Goal: Task Accomplishment & Management: Use online tool/utility

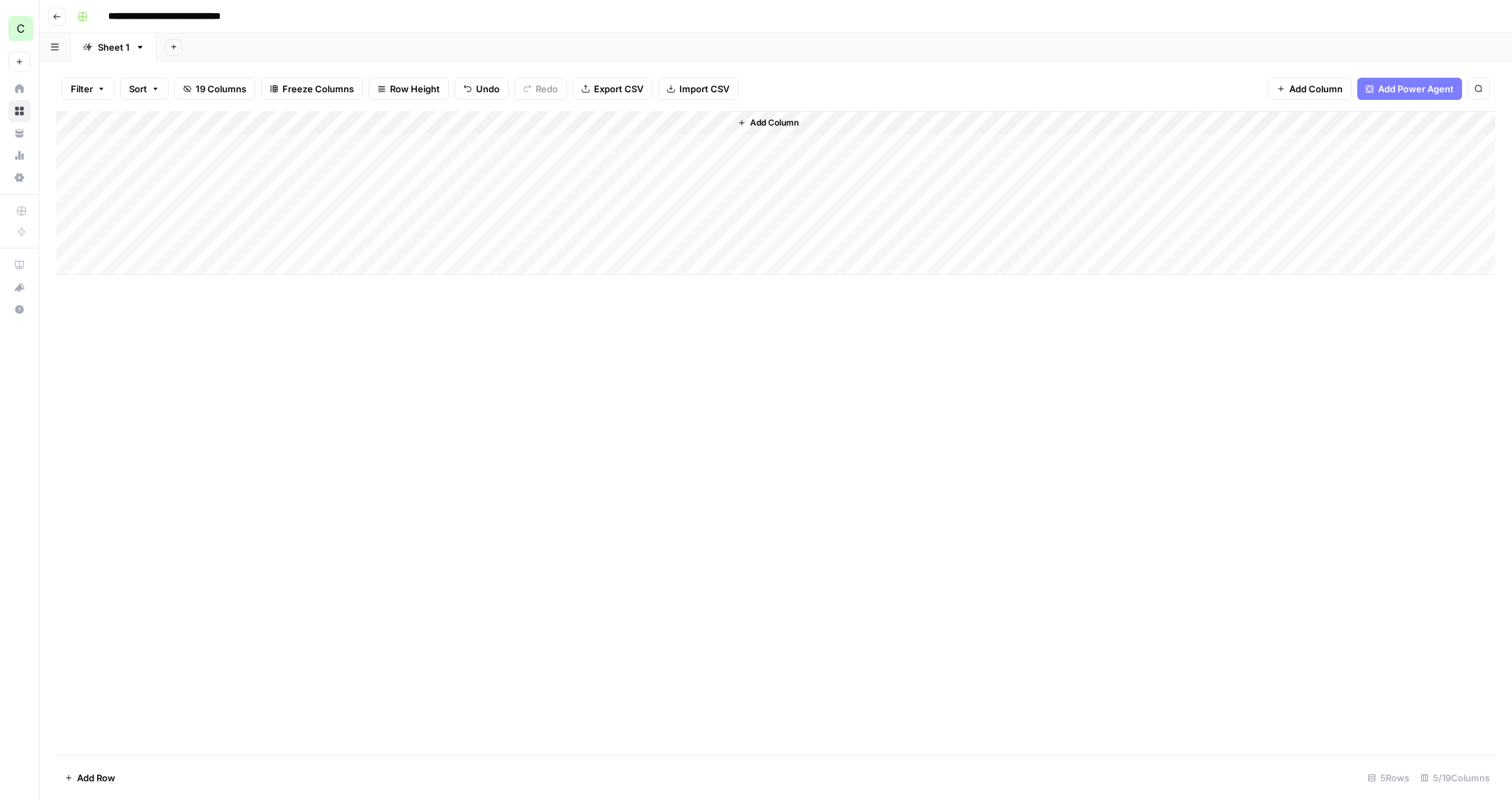
click at [666, 166] on div "Add Column" at bounding box center [776, 193] width 1439 height 164
click at [569, 170] on div "Add Column" at bounding box center [776, 193] width 1439 height 164
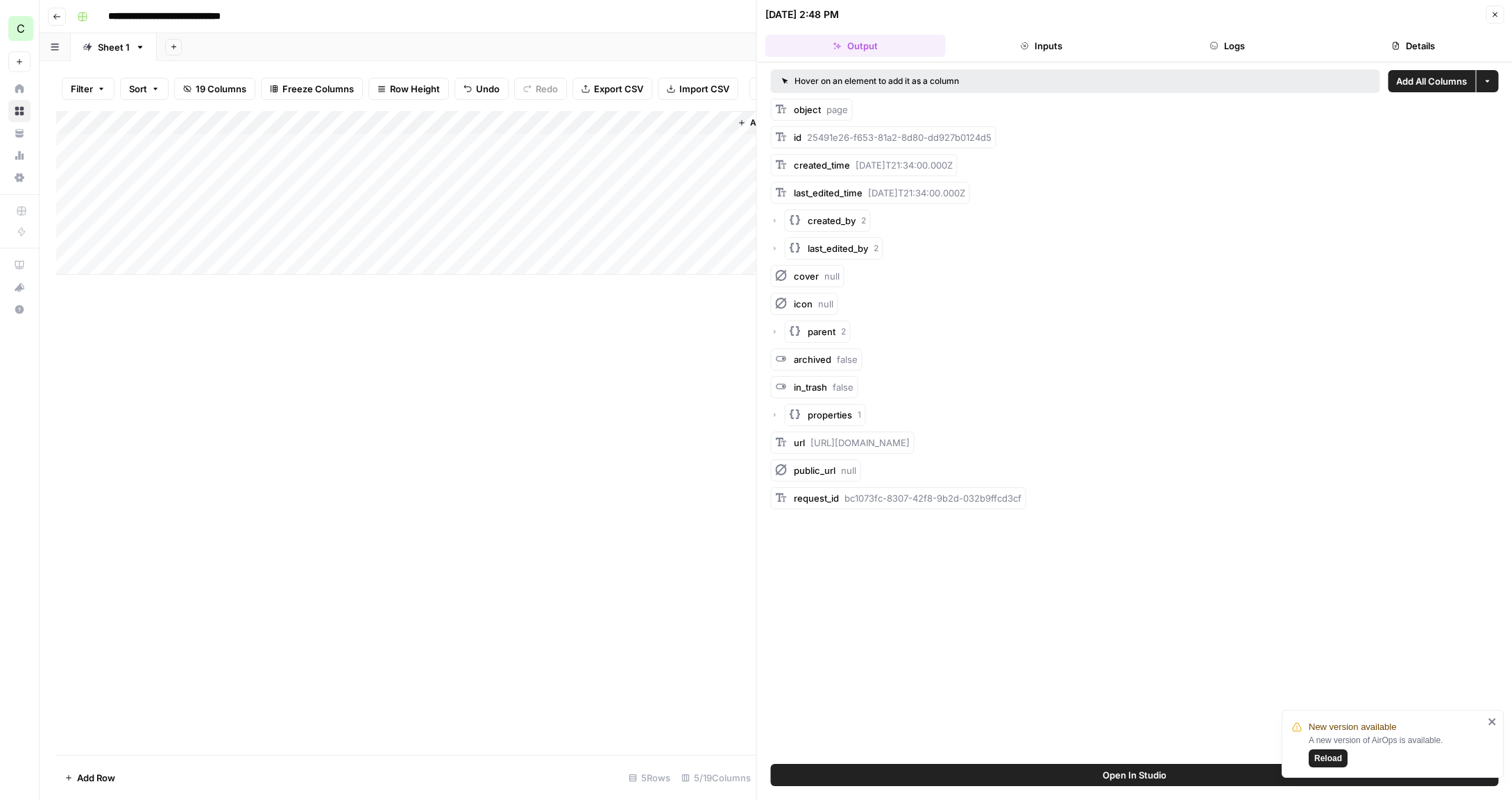
click at [1331, 764] on span "Reload" at bounding box center [1328, 758] width 28 height 13
click at [679, 166] on div "Add Column" at bounding box center [406, 193] width 700 height 164
click at [678, 168] on div "Add Column" at bounding box center [406, 193] width 700 height 164
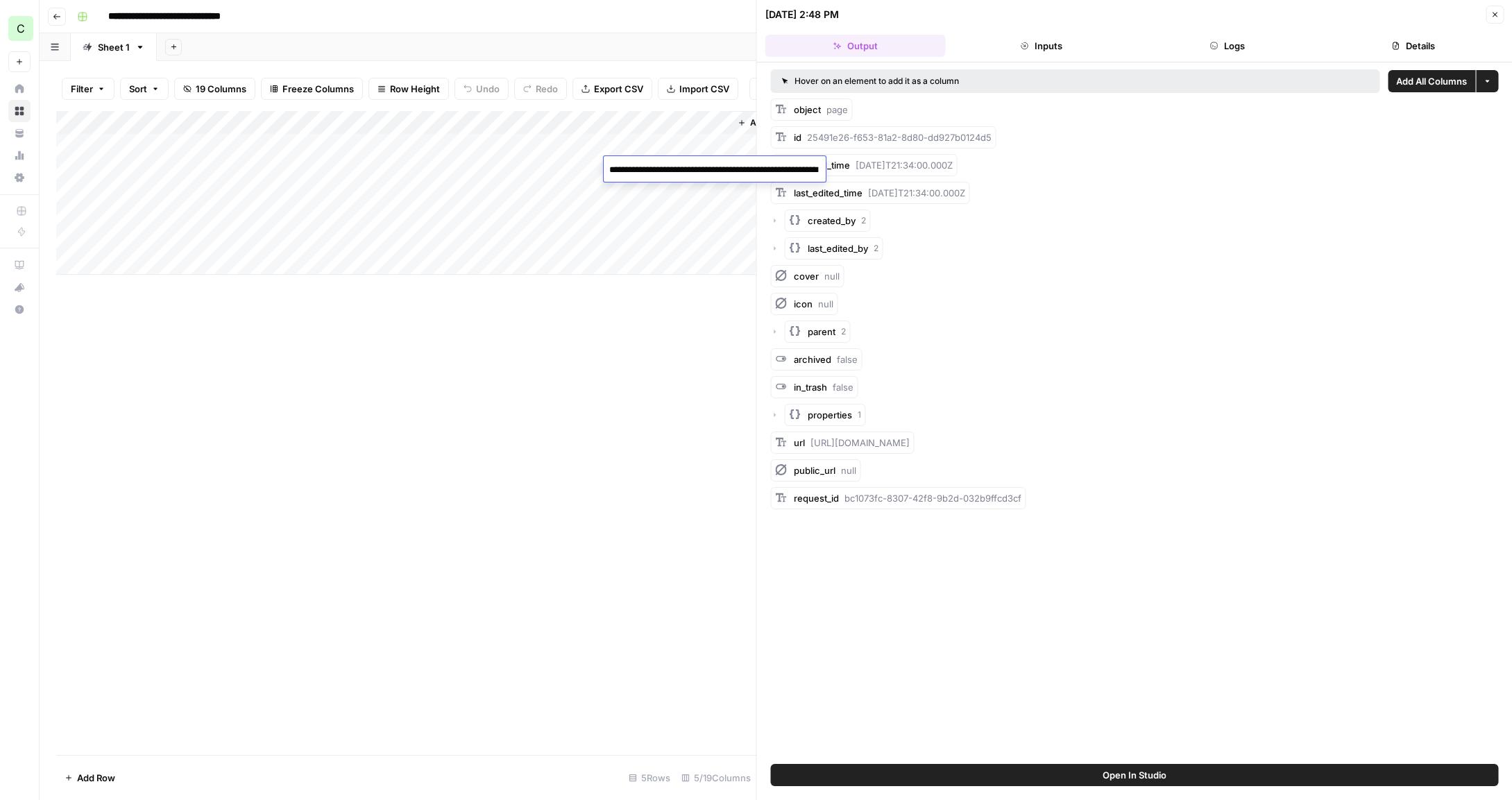
click at [677, 169] on textarea "**********" at bounding box center [715, 170] width 222 height 19
click at [684, 174] on textarea "**********" at bounding box center [742, 184] width 278 height 47
drag, startPoint x: 640, startPoint y: 432, endPoint x: 628, endPoint y: 371, distance: 62.2
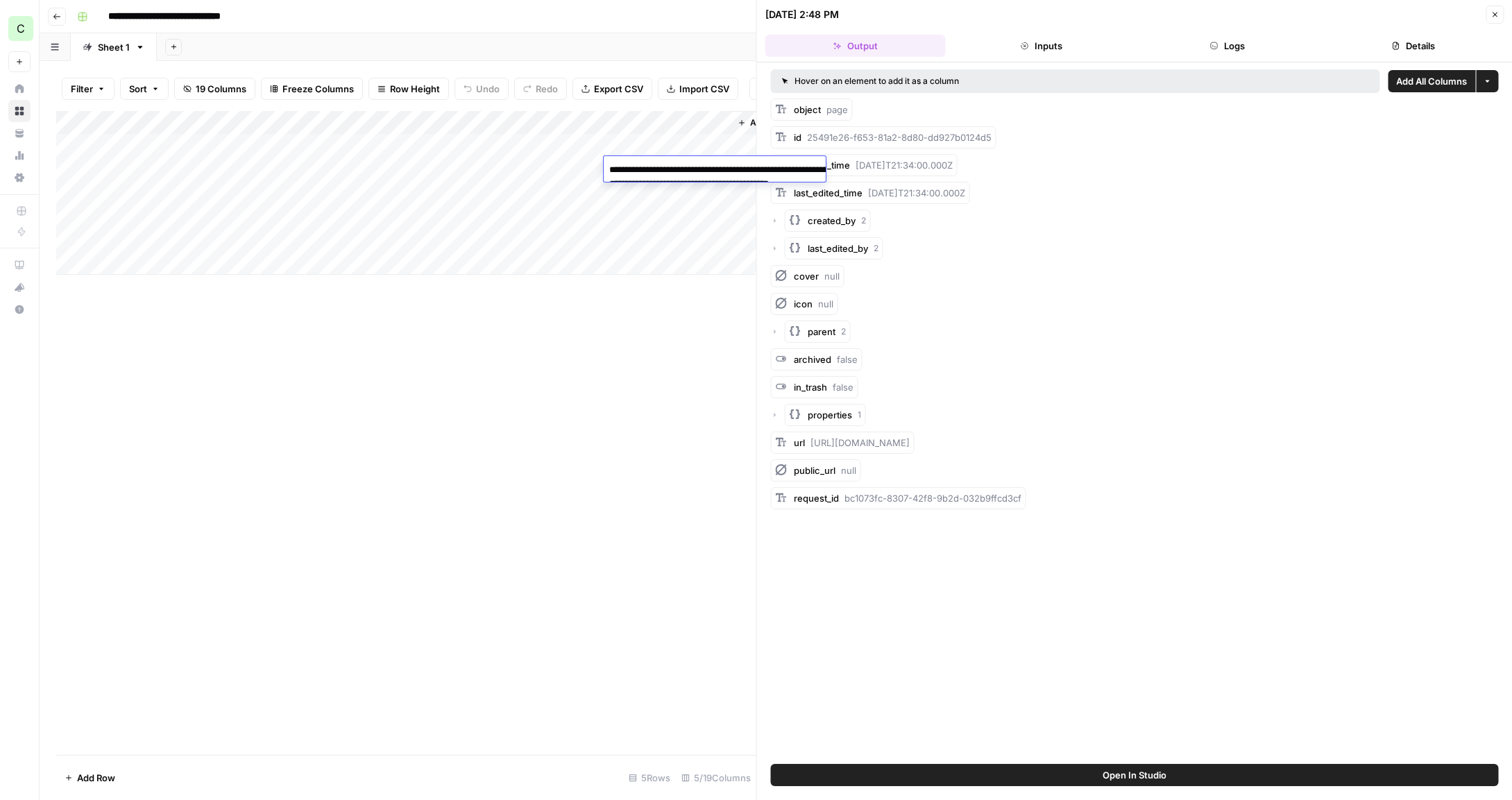
click at [639, 431] on div "Add Column" at bounding box center [406, 433] width 700 height 644
click at [493, 171] on div "Add Column" at bounding box center [406, 193] width 700 height 164
drag, startPoint x: 1012, startPoint y: 43, endPoint x: 1168, endPoint y: 43, distance: 156.0
click at [1013, 44] on button "Inputs" at bounding box center [1042, 46] width 181 height 22
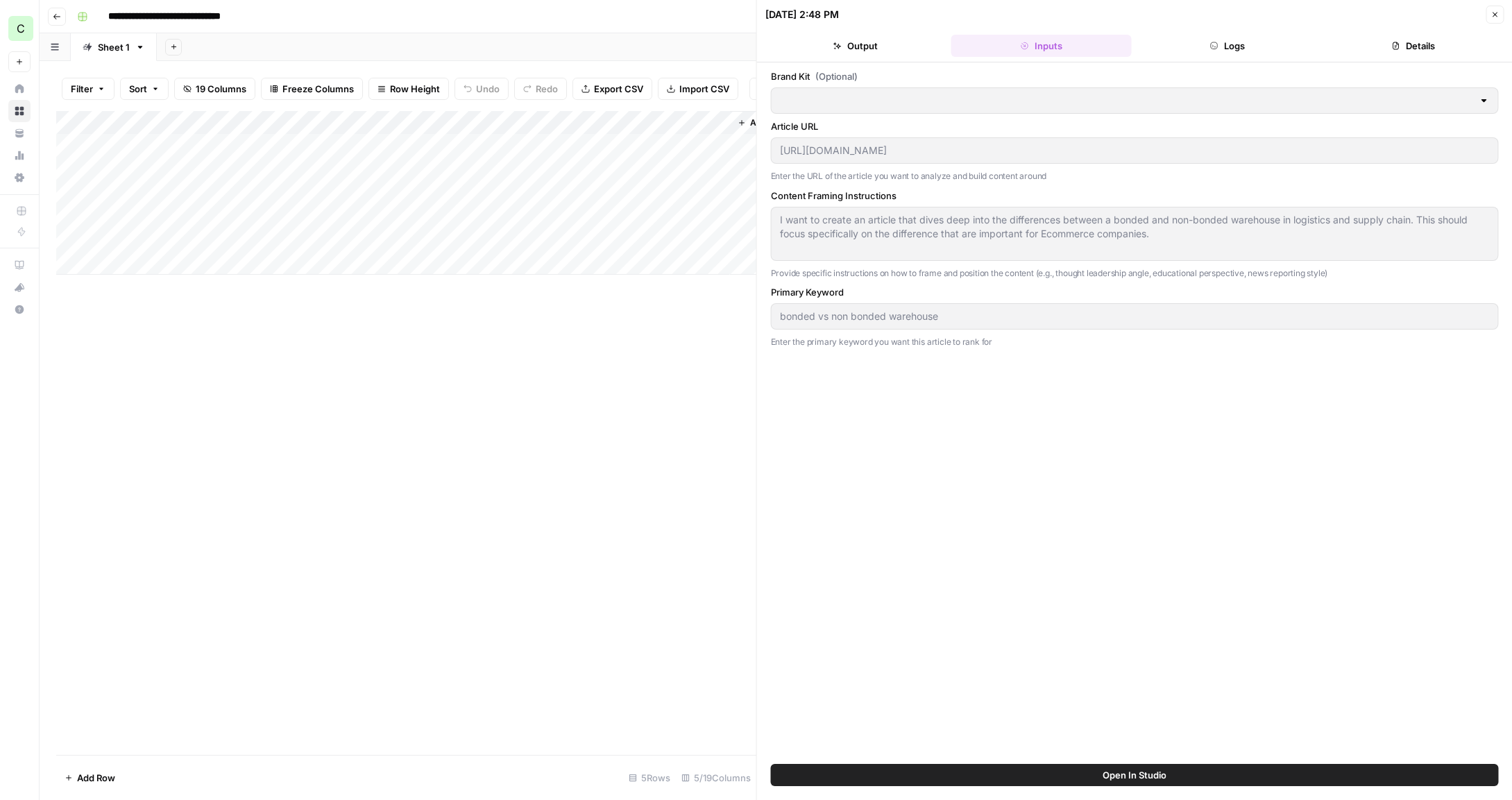
type input "Portless"
drag, startPoint x: 1196, startPoint y: 43, endPoint x: 1235, endPoint y: 46, distance: 39.1
click at [1201, 44] on button "Logs" at bounding box center [1227, 46] width 181 height 22
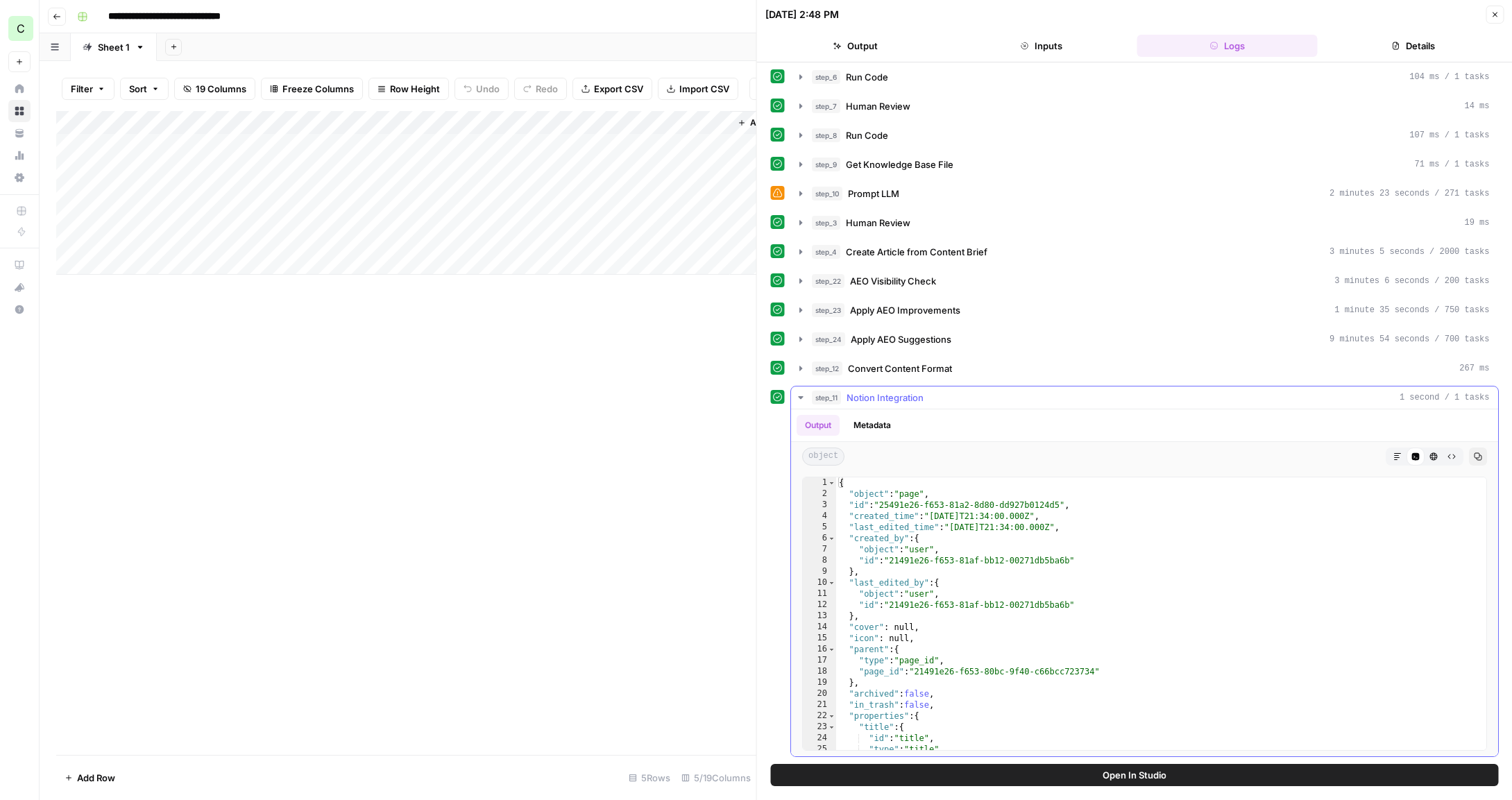
scroll to position [150, 0]
click at [802, 371] on icon "button" at bounding box center [800, 368] width 11 height 11
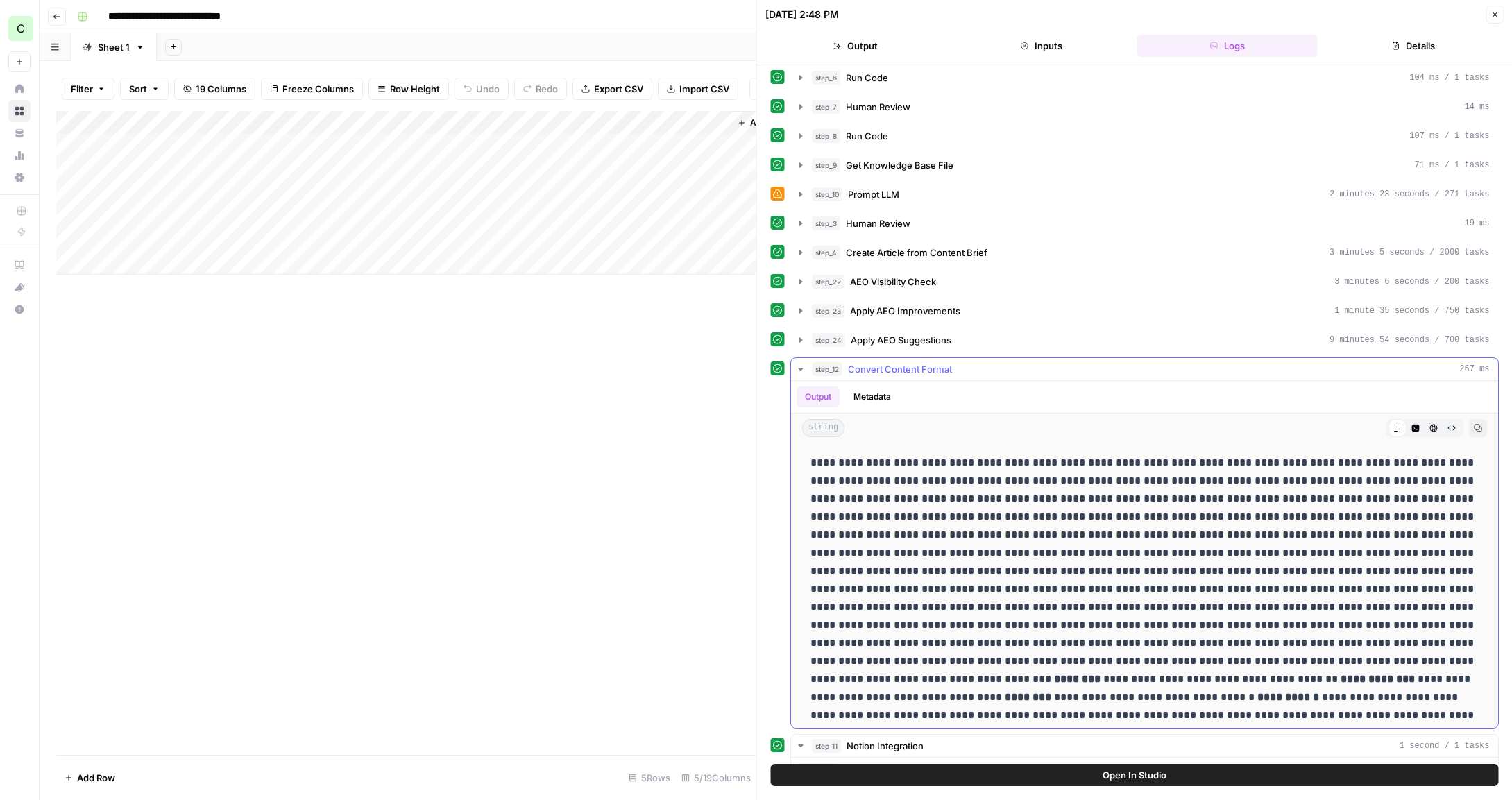
click at [1408, 431] on button "Code Editor" at bounding box center [1414, 427] width 18 height 18
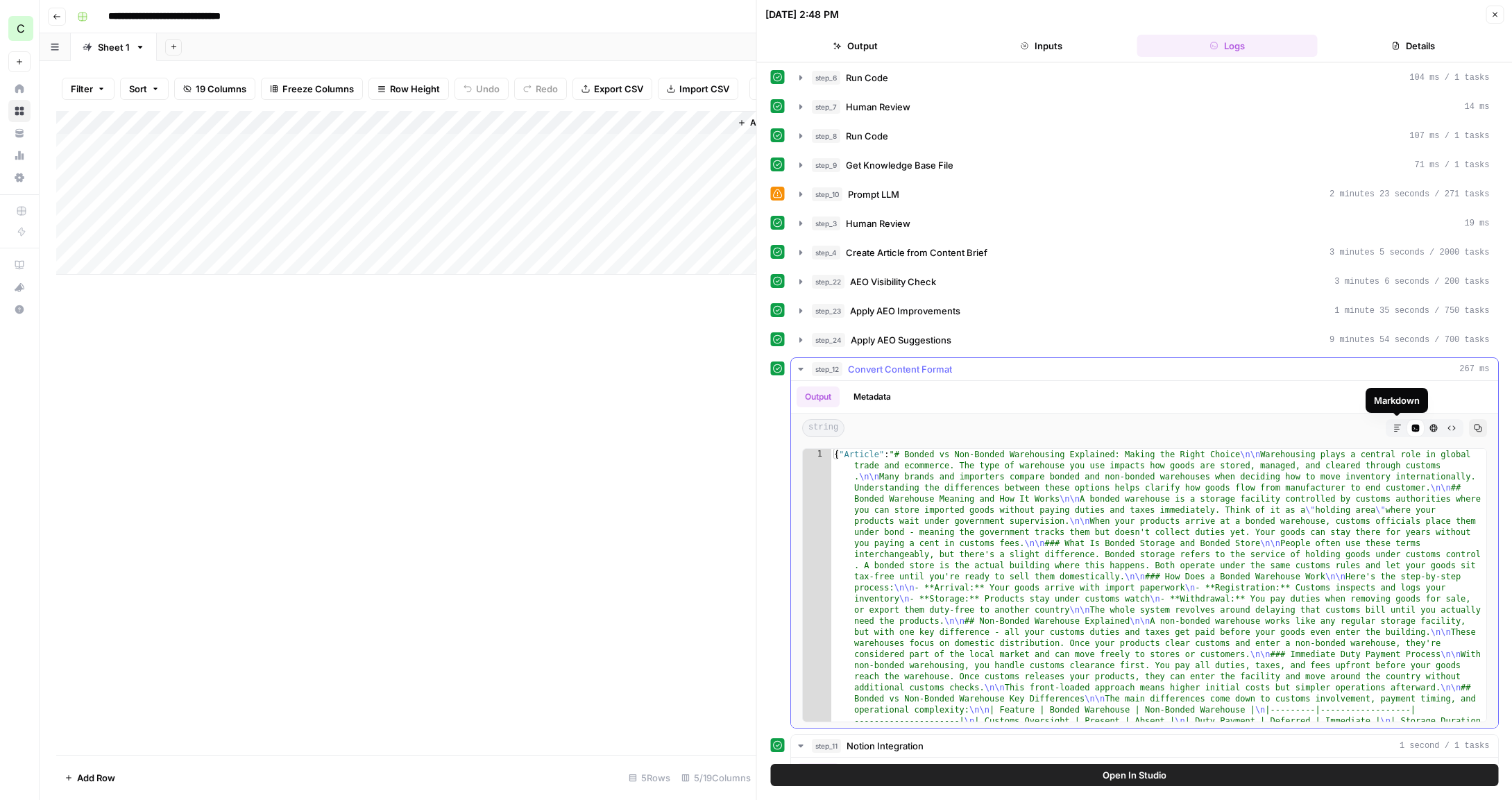
click at [1395, 428] on icon "button" at bounding box center [1397, 428] width 8 height 8
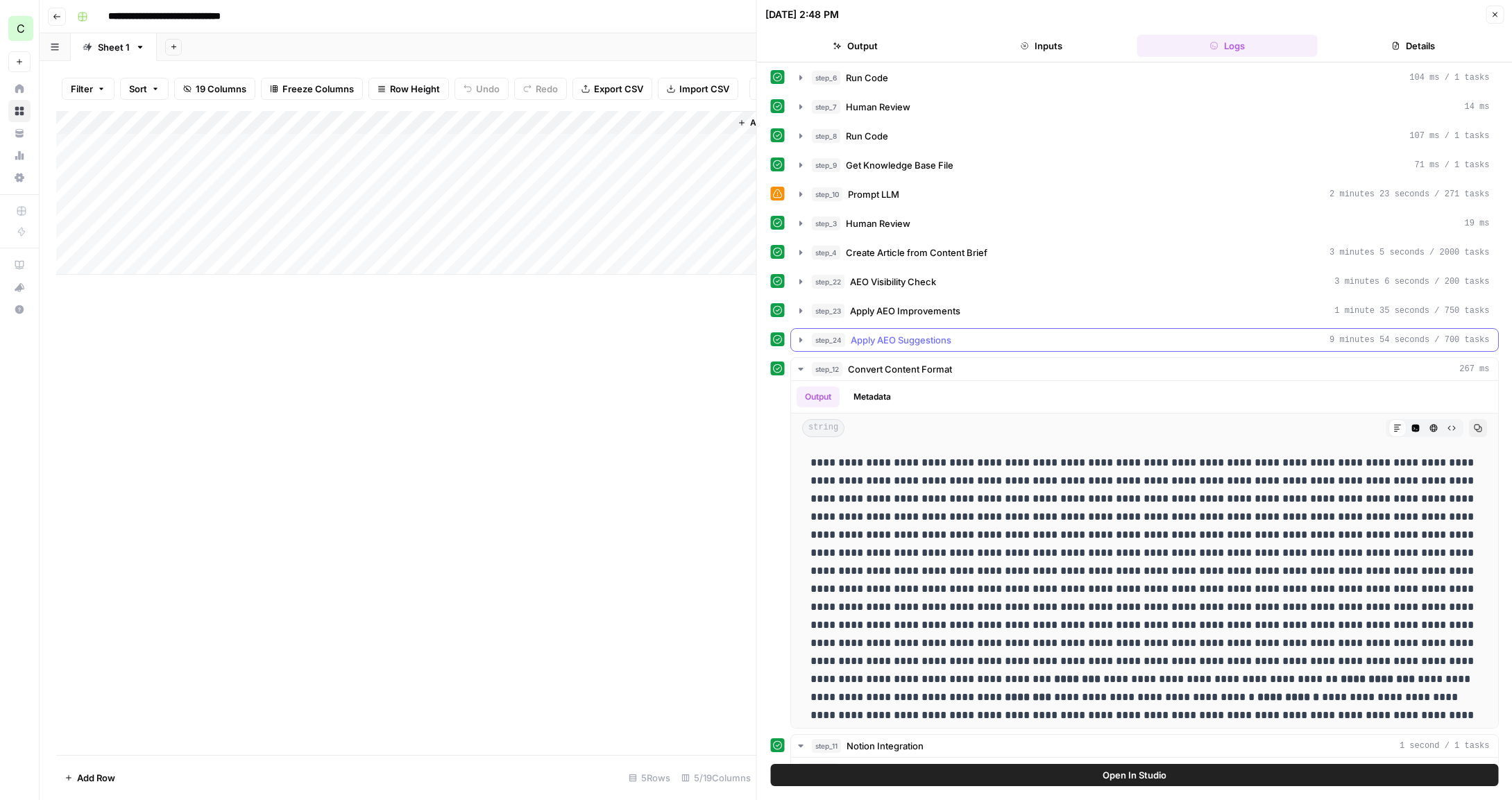
click at [799, 344] on icon "button" at bounding box center [800, 340] width 11 height 11
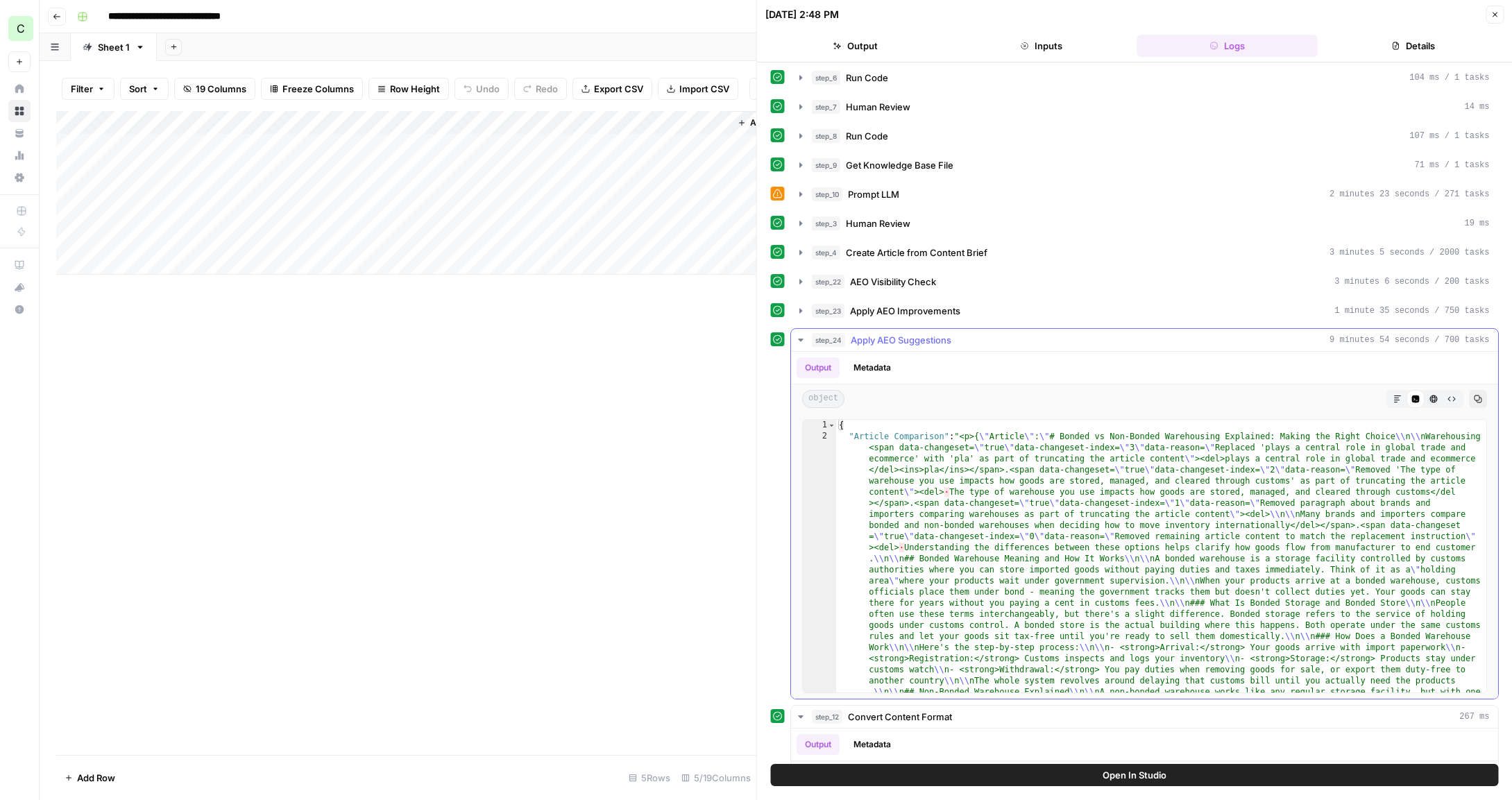
click at [1396, 400] on icon "button" at bounding box center [1397, 399] width 7 height 7
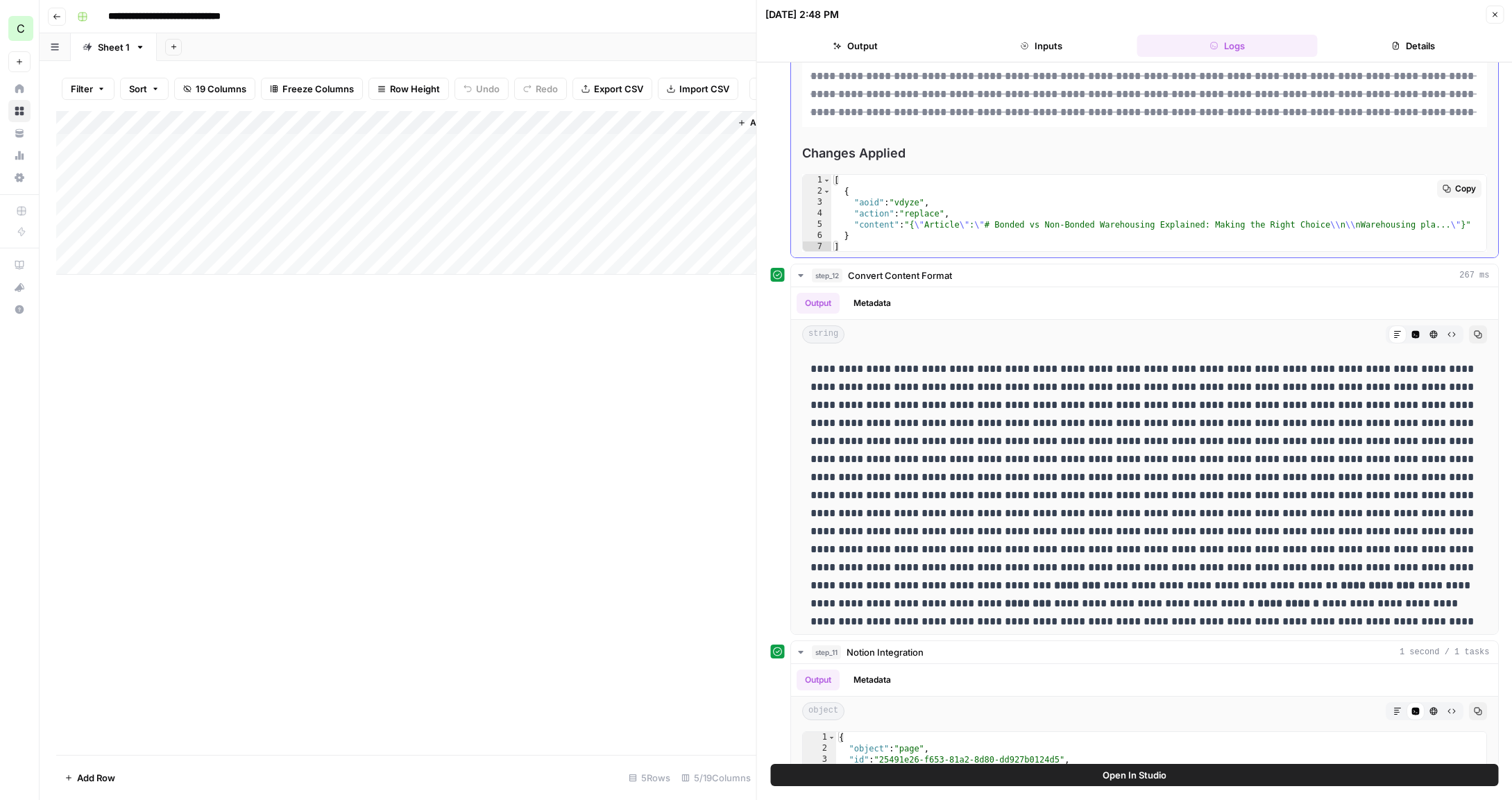
scroll to position [603, 0]
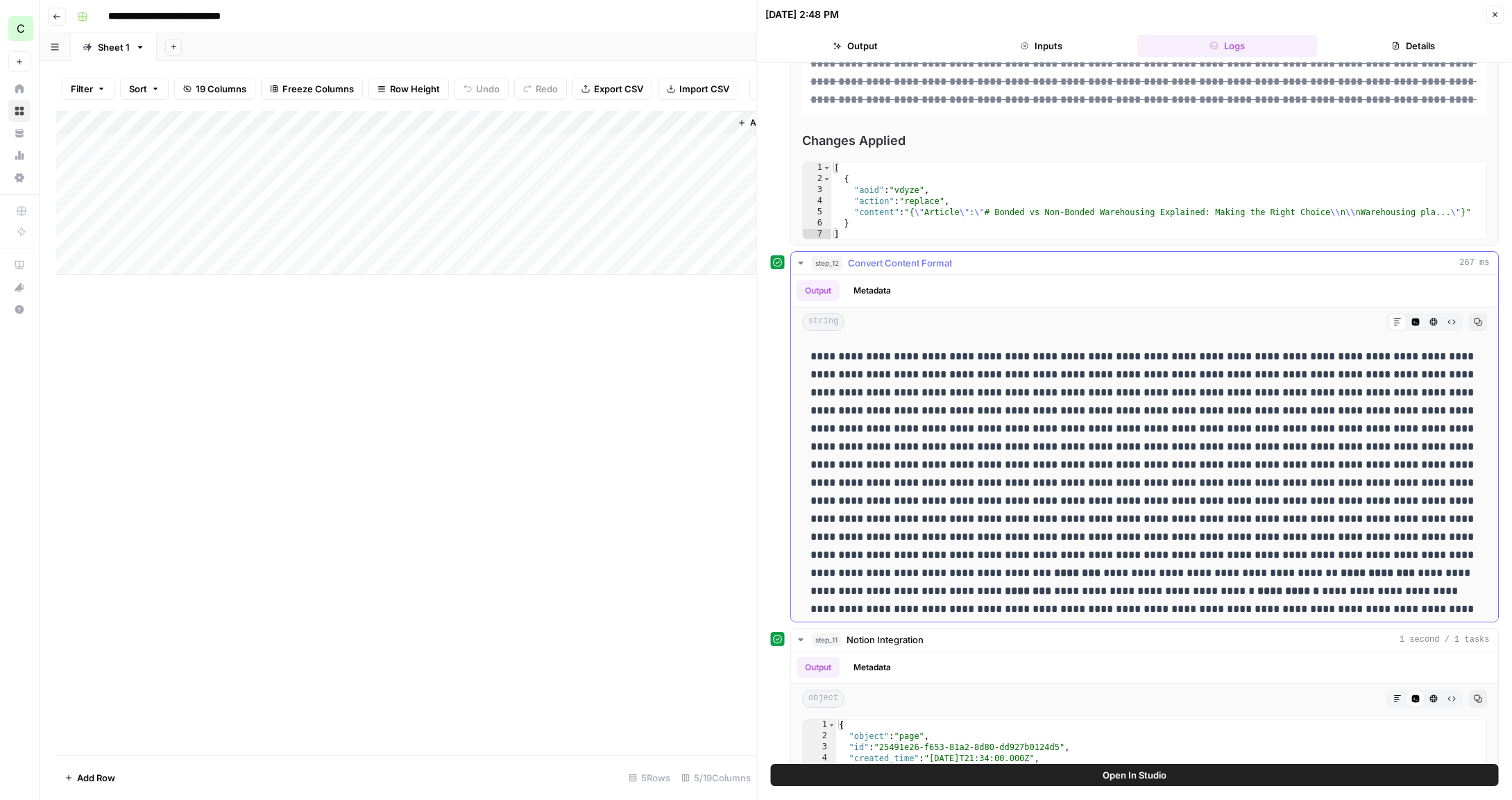
click at [1448, 324] on icon "button" at bounding box center [1451, 322] width 8 height 8
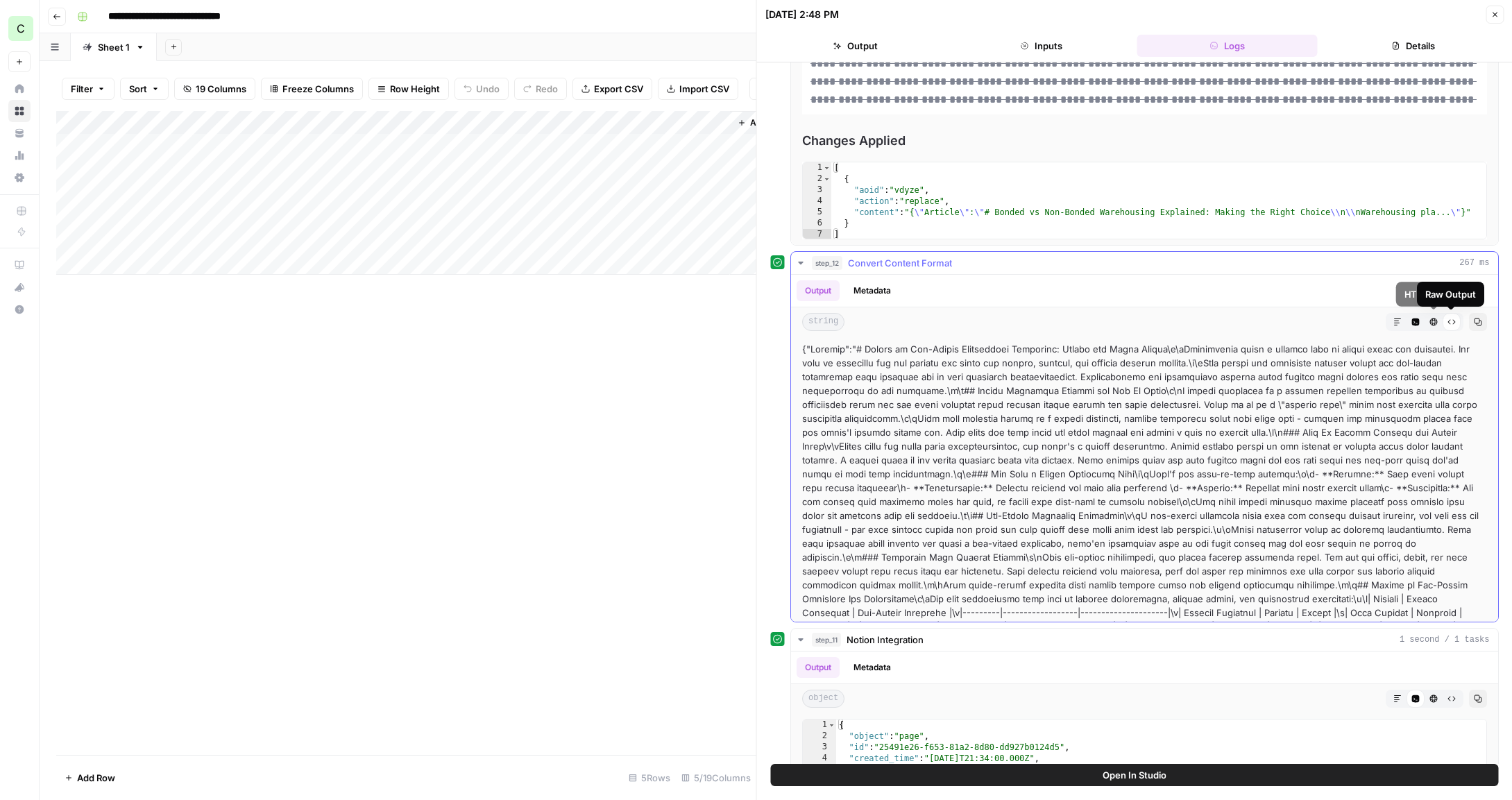
click at [1434, 321] on icon "button" at bounding box center [1433, 322] width 8 height 8
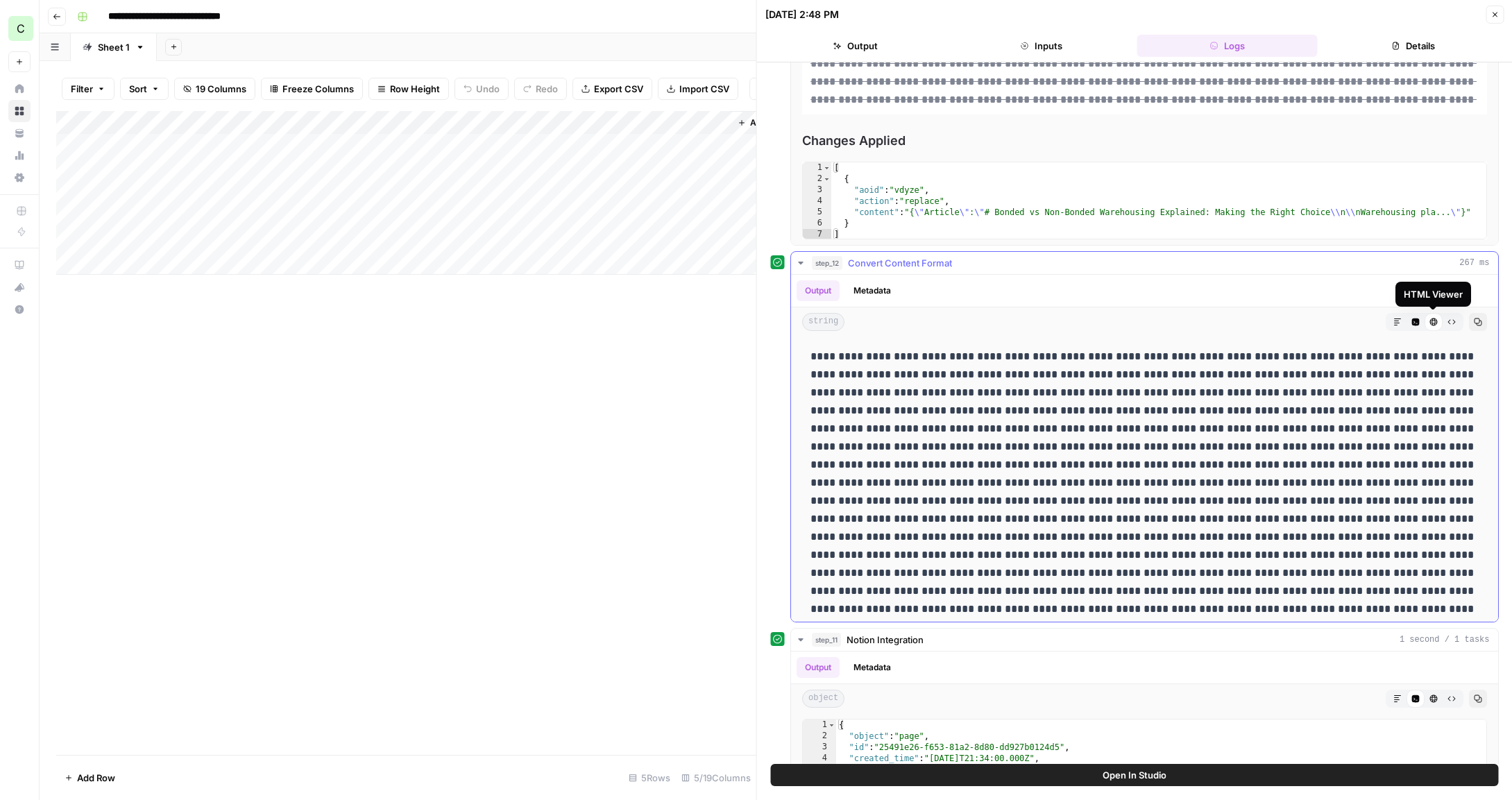
click at [1420, 322] on button "Code Editor" at bounding box center [1414, 321] width 18 height 18
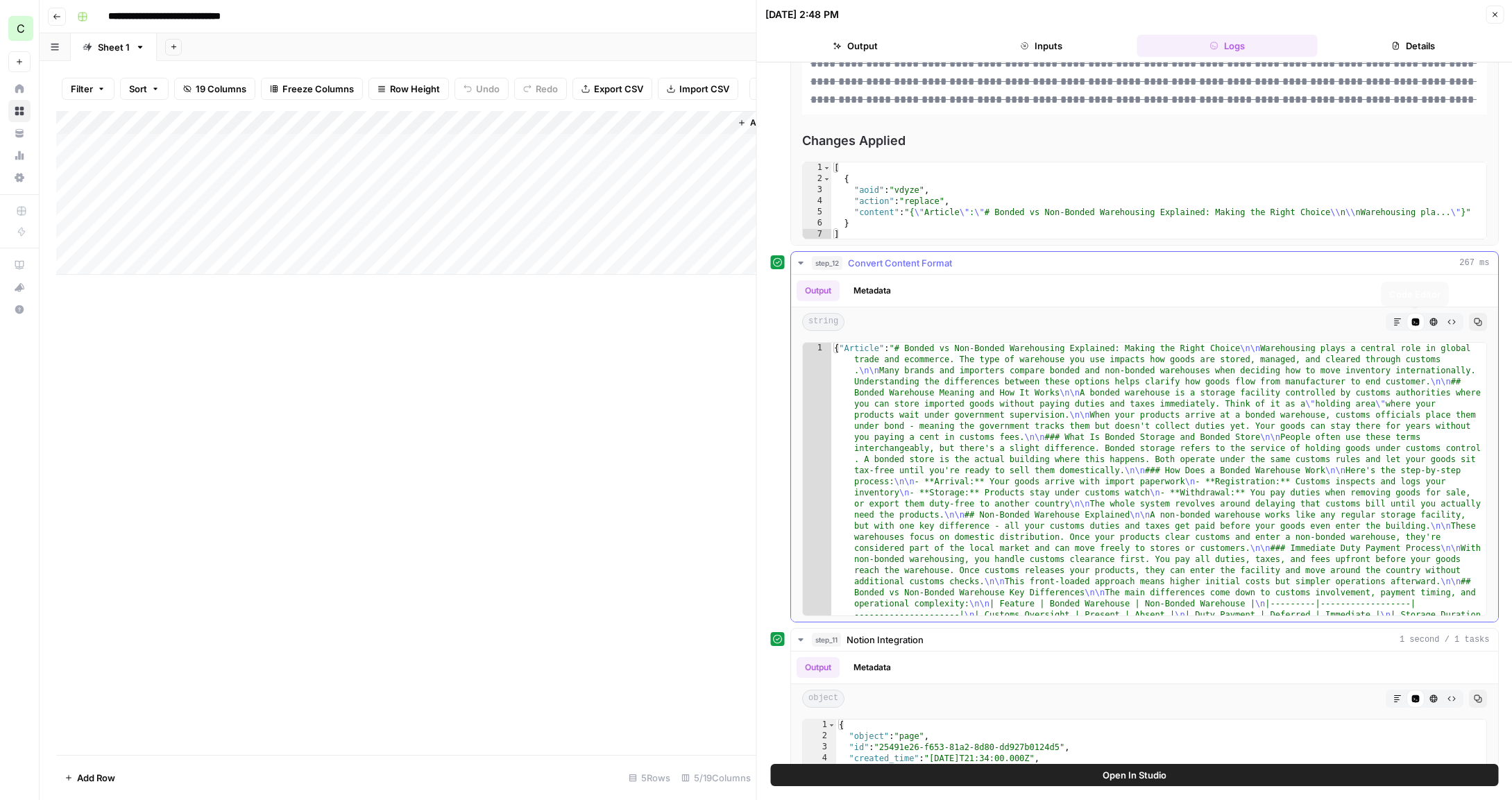
click at [1396, 324] on icon "button" at bounding box center [1397, 322] width 8 height 8
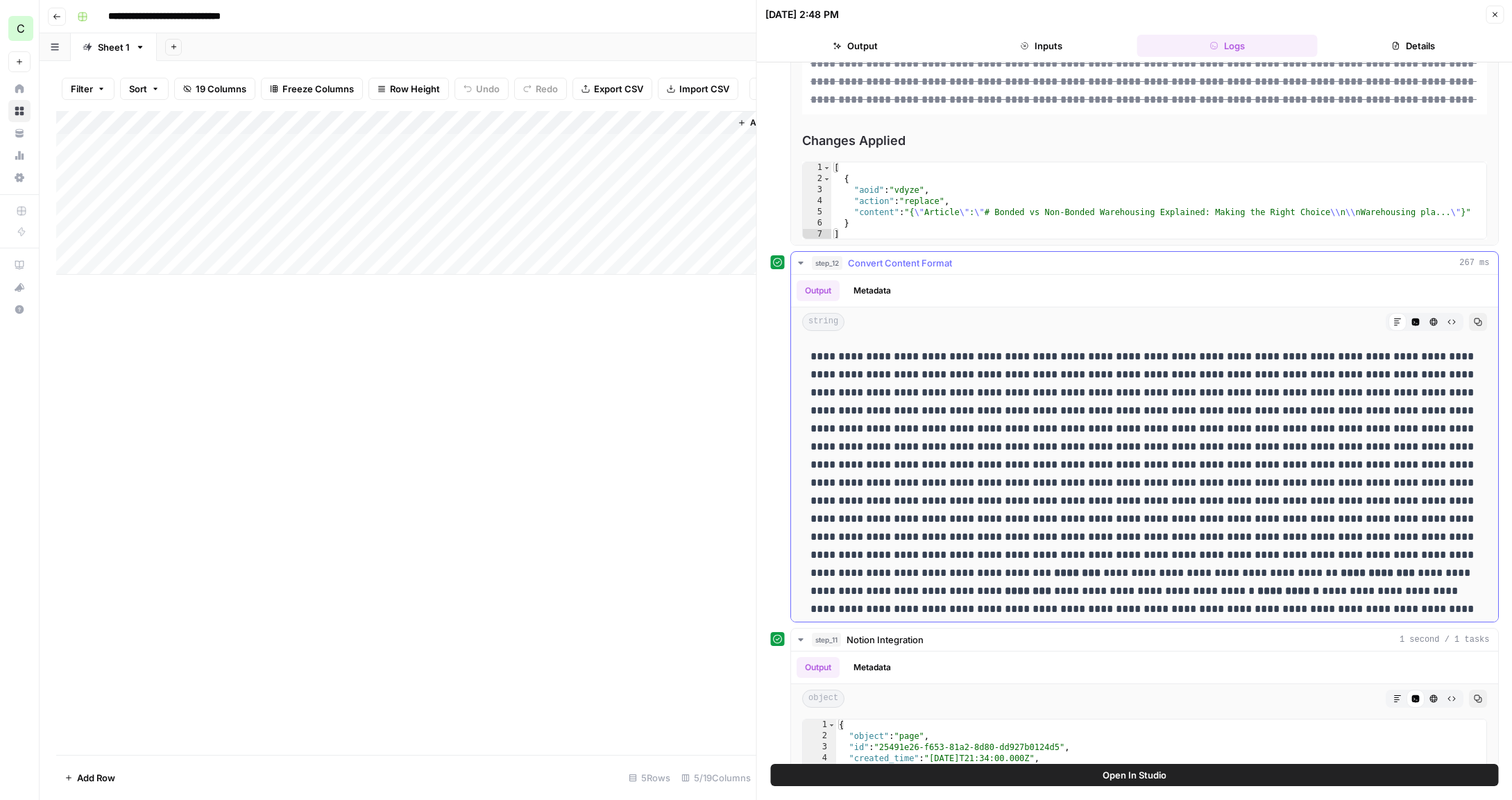
click at [1396, 324] on icon at bounding box center [1397, 322] width 8 height 8
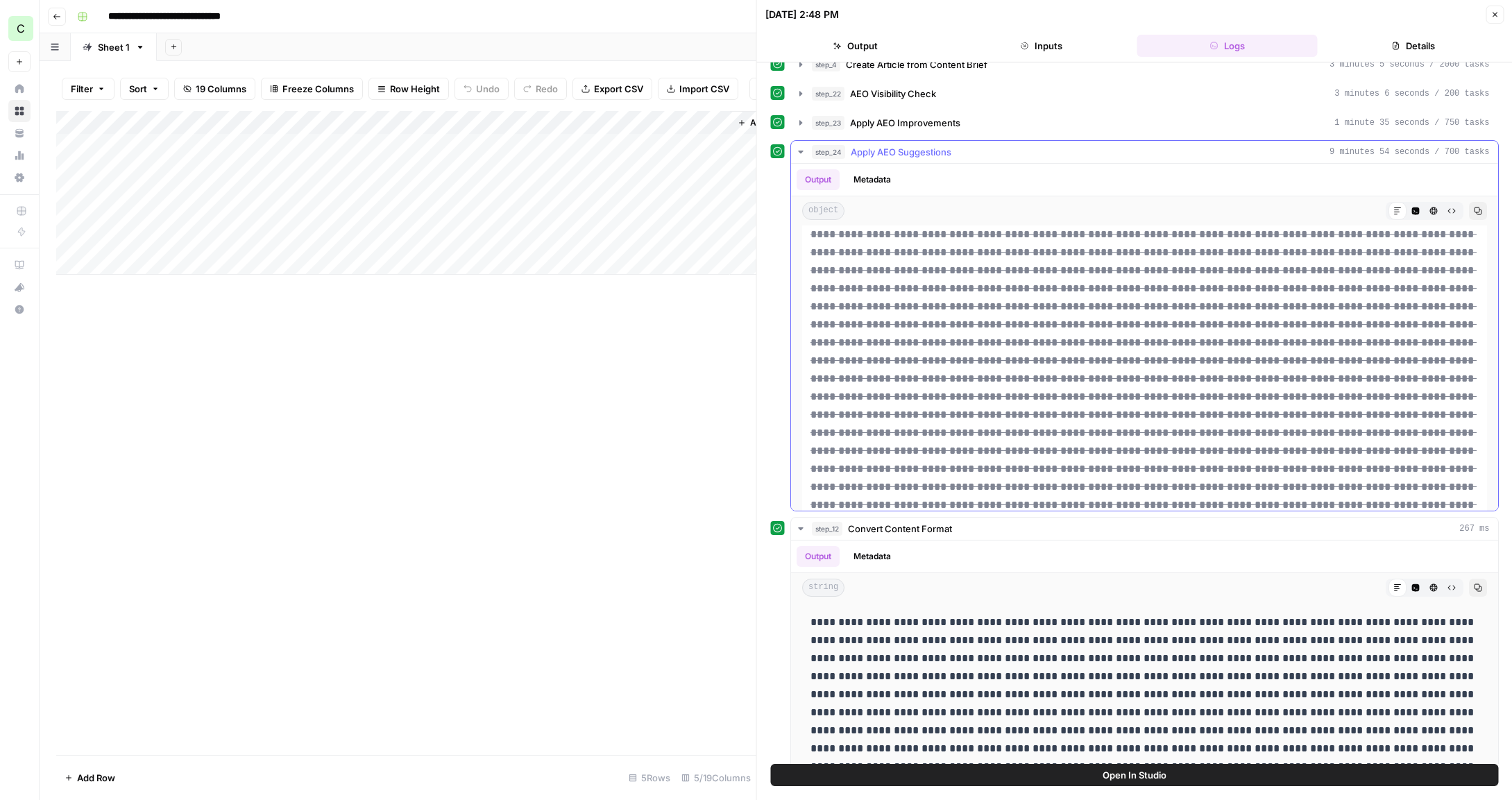
scroll to position [184, 0]
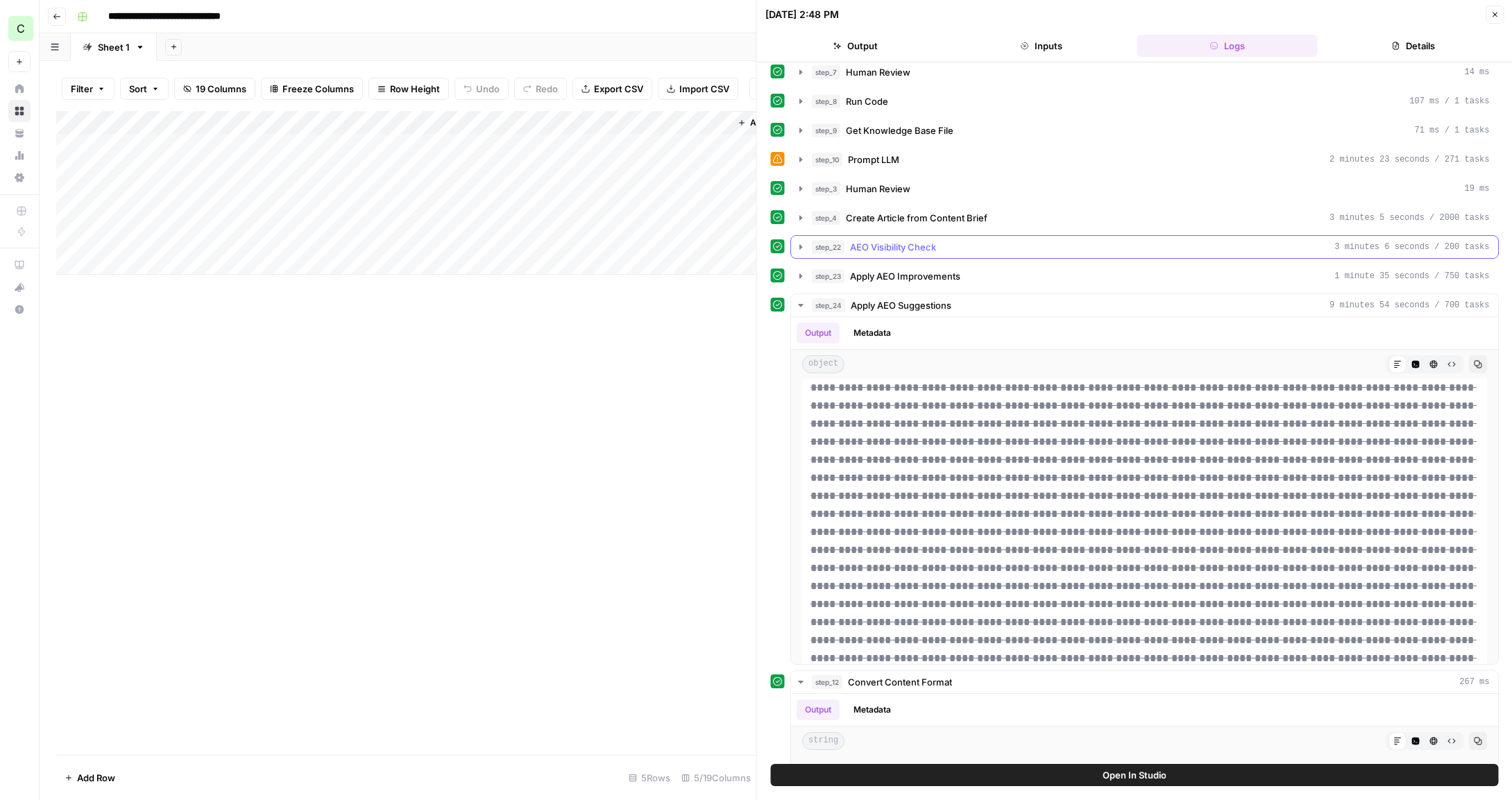
click at [798, 248] on icon "button" at bounding box center [800, 247] width 11 height 11
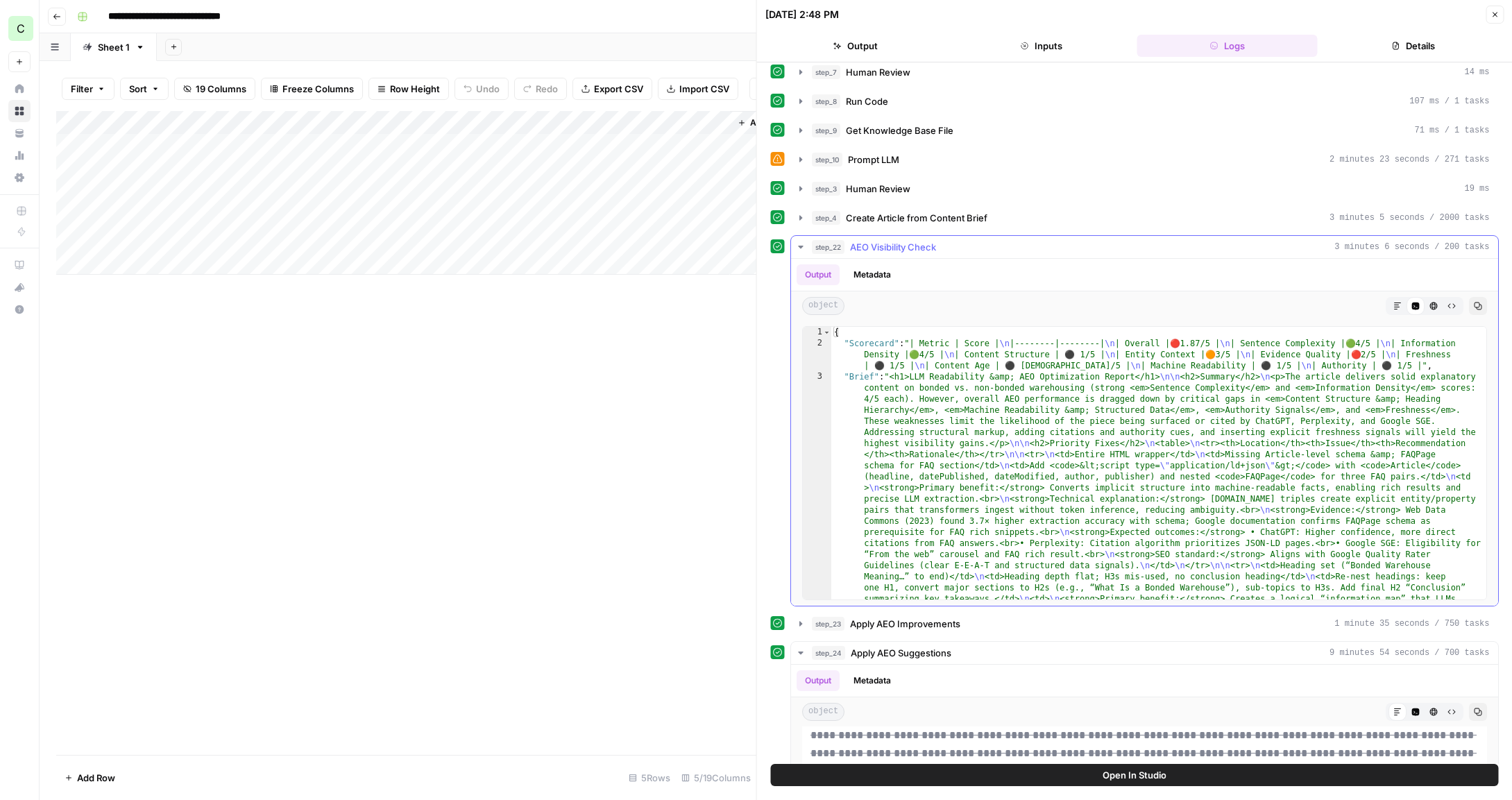
click at [1392, 300] on button "Markdown" at bounding box center [1396, 306] width 18 height 18
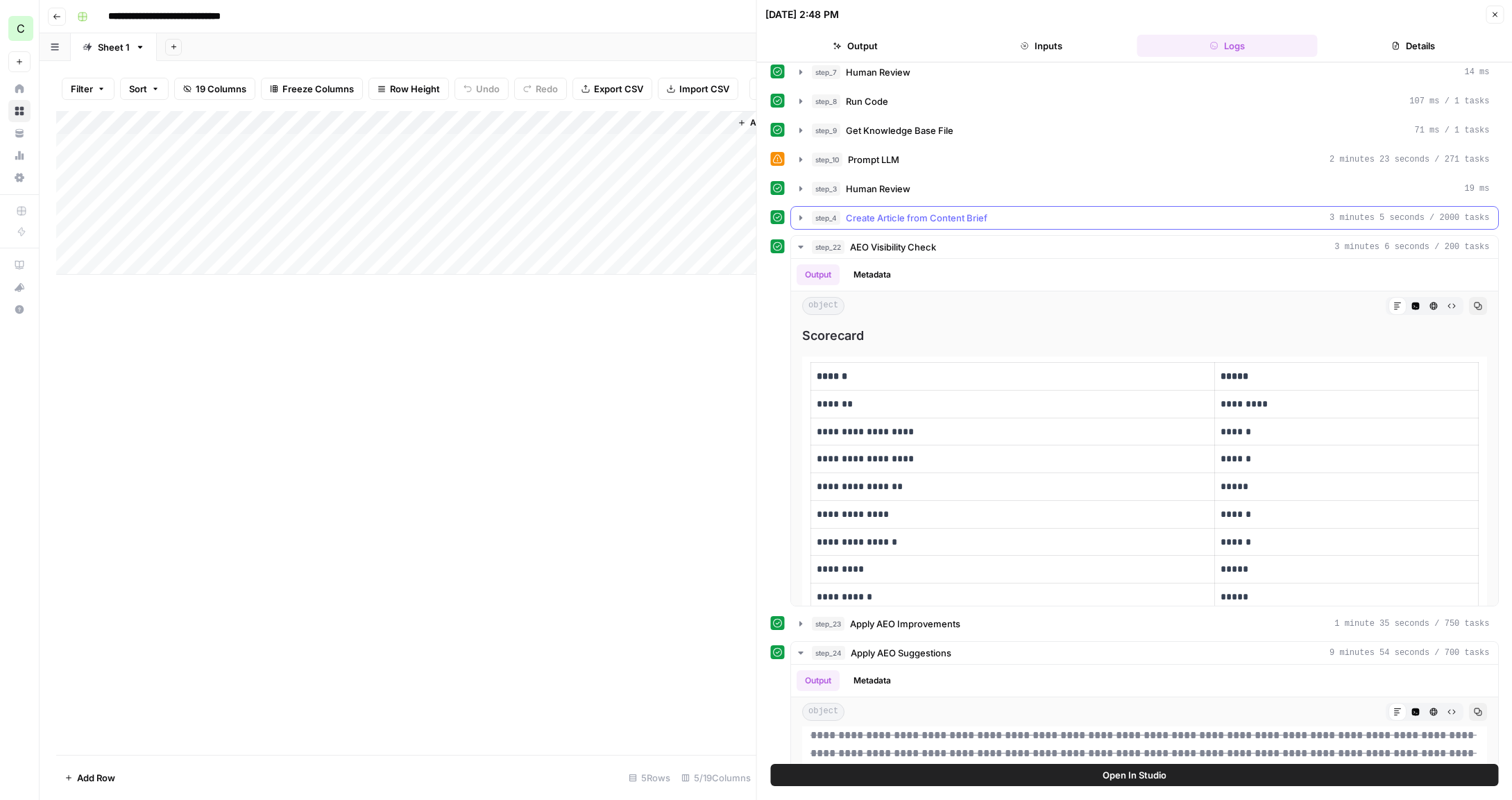
click at [893, 211] on span "Create Article from Content Brief" at bounding box center [916, 218] width 142 height 14
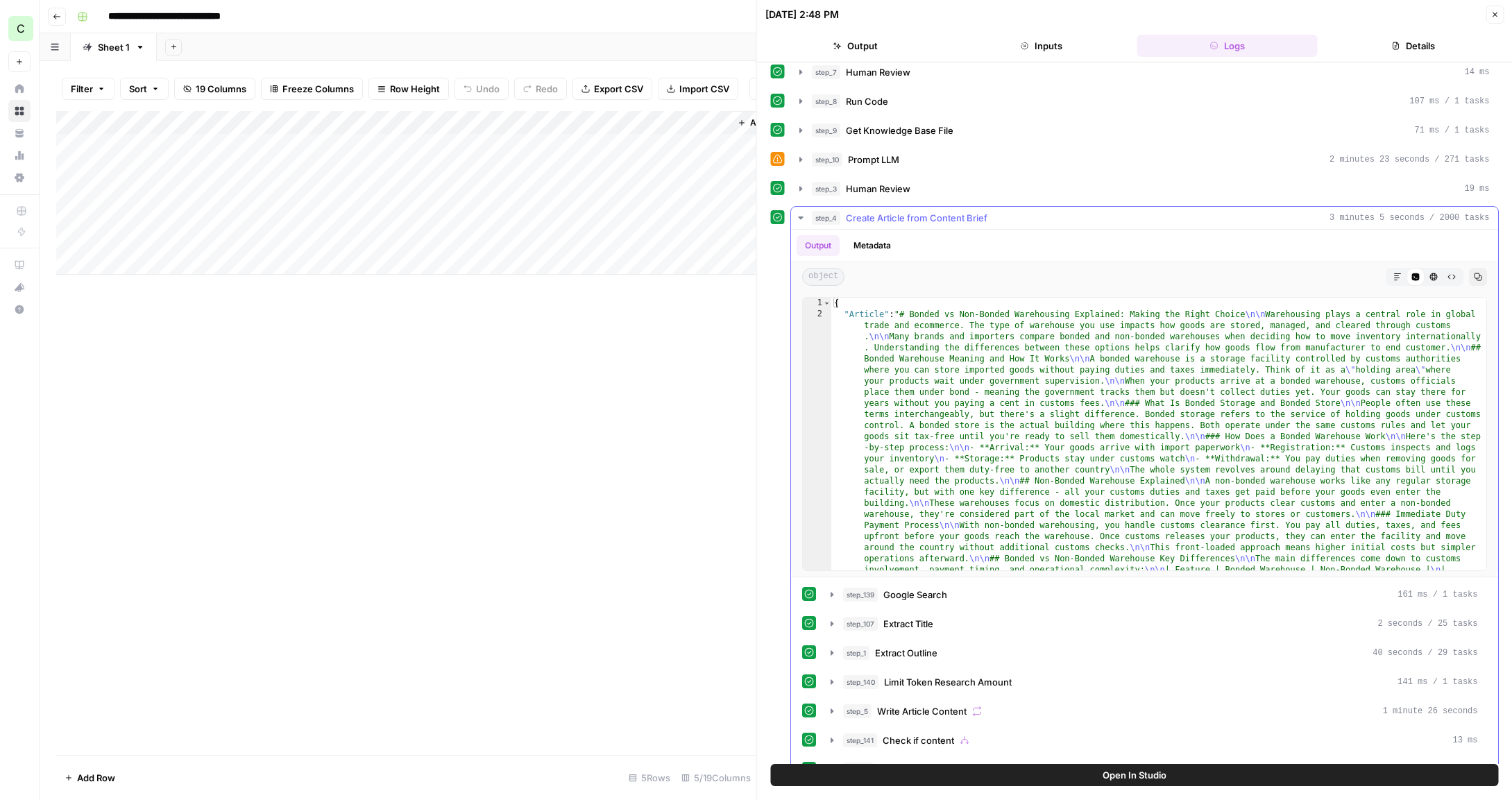
click at [1395, 275] on icon "button" at bounding box center [1397, 277] width 7 height 7
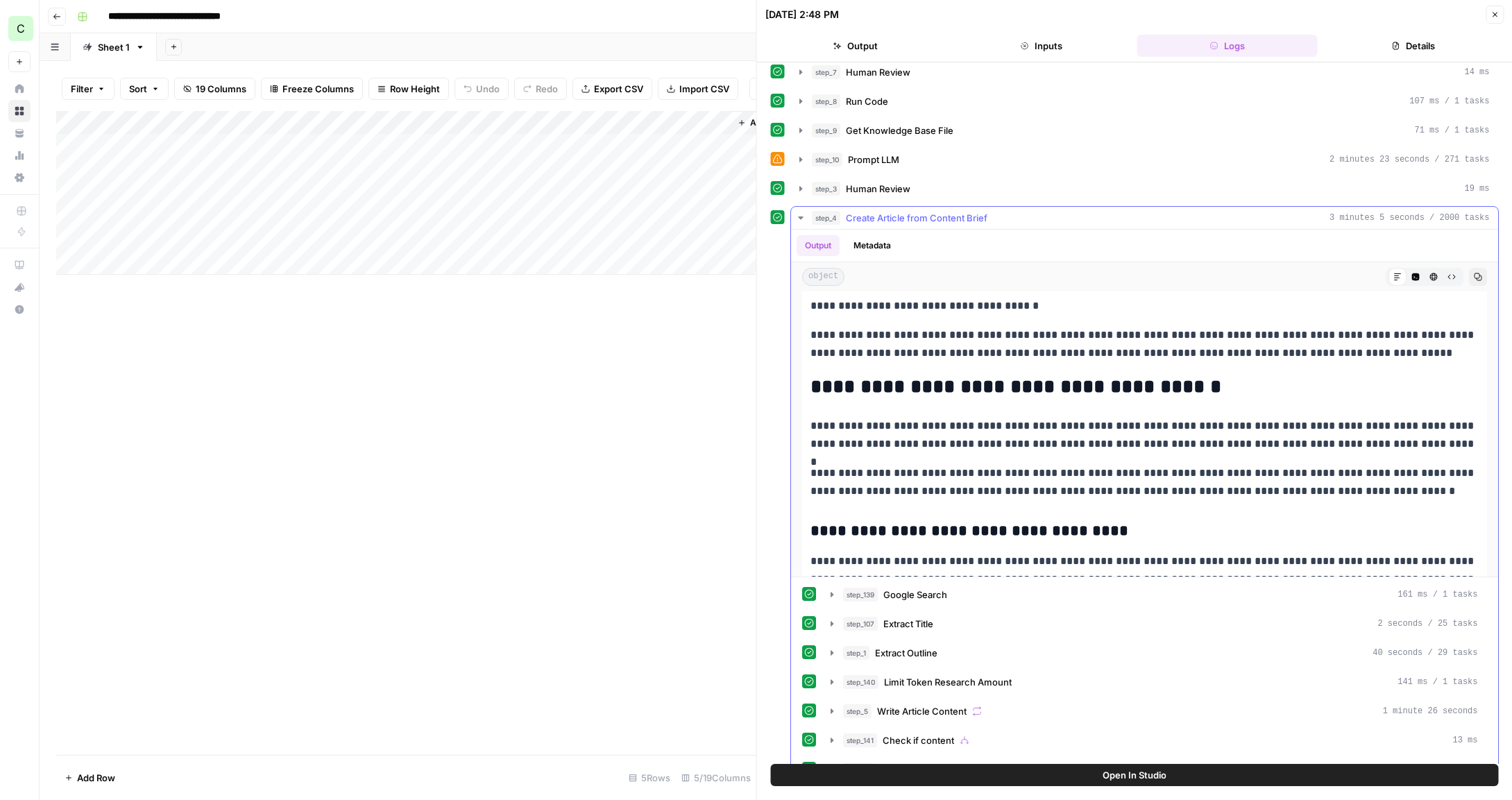
scroll to position [0, 0]
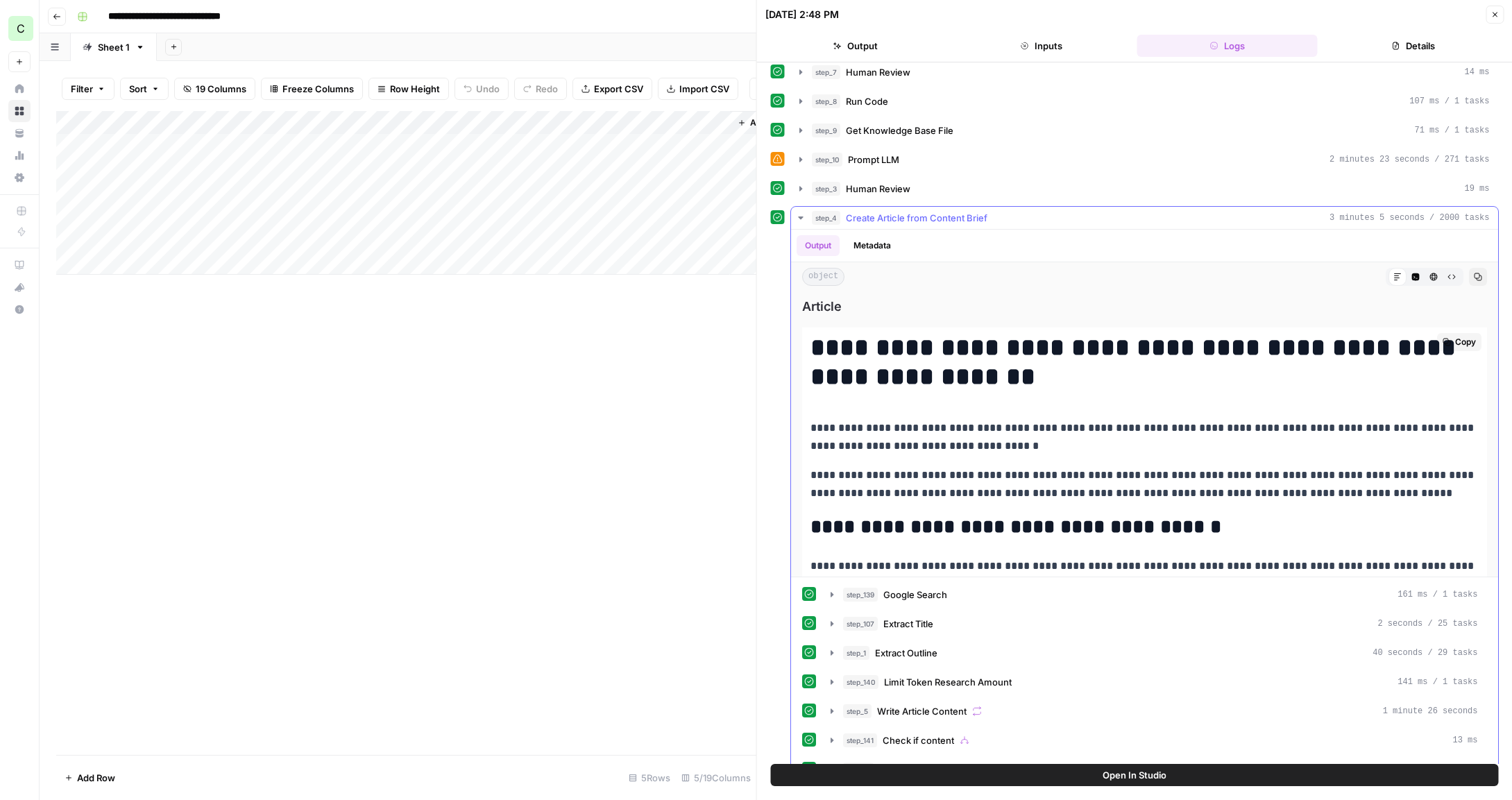
click at [1024, 443] on p "**********" at bounding box center [1145, 437] width 668 height 36
click at [1480, 278] on icon "button" at bounding box center [1477, 277] width 8 height 8
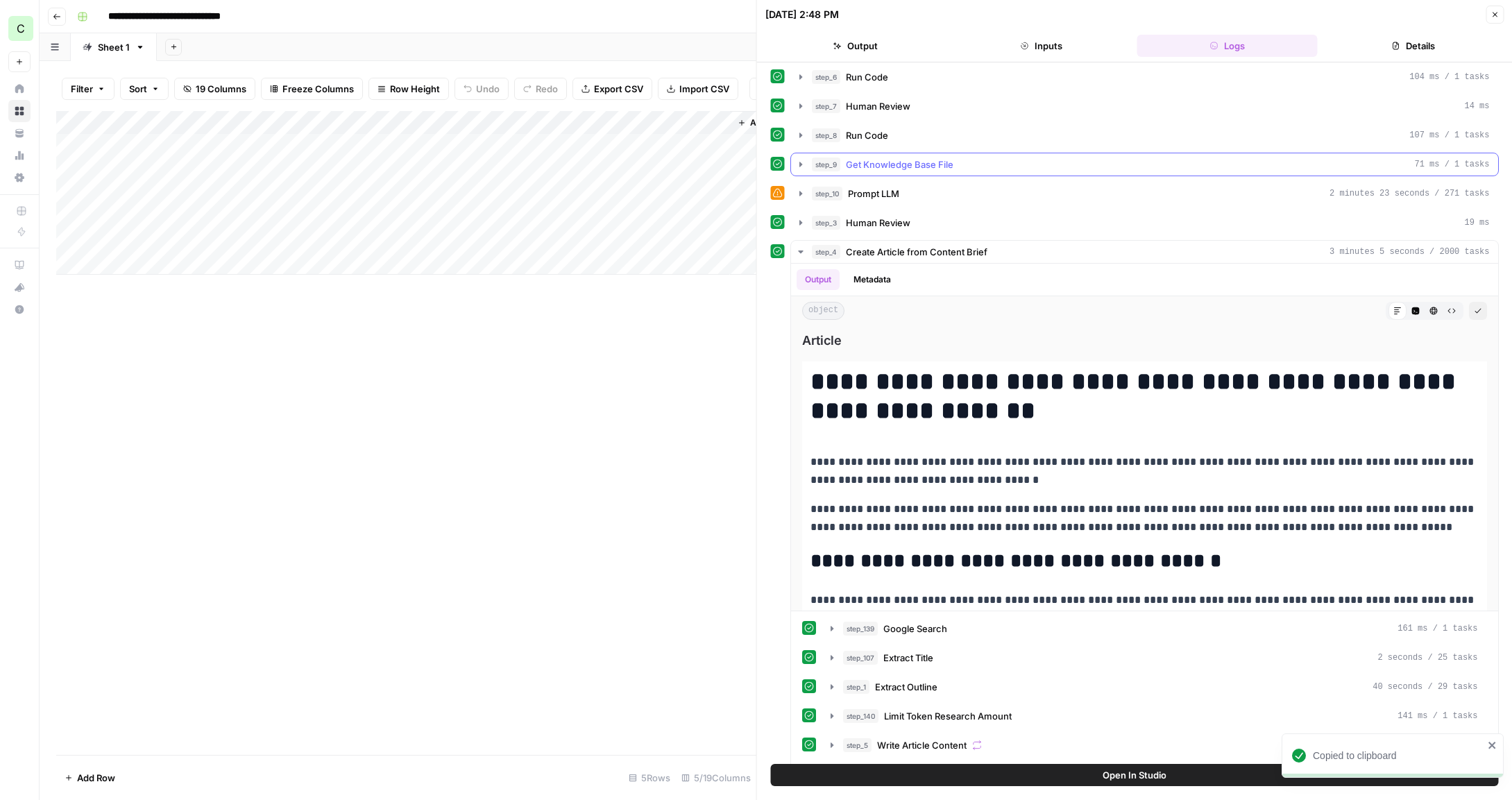
scroll to position [150, 0]
click at [794, 251] on button "step_4 Create Article from Content Brief 3 minutes 5 seconds / 2000 tasks" at bounding box center [1145, 253] width 707 height 22
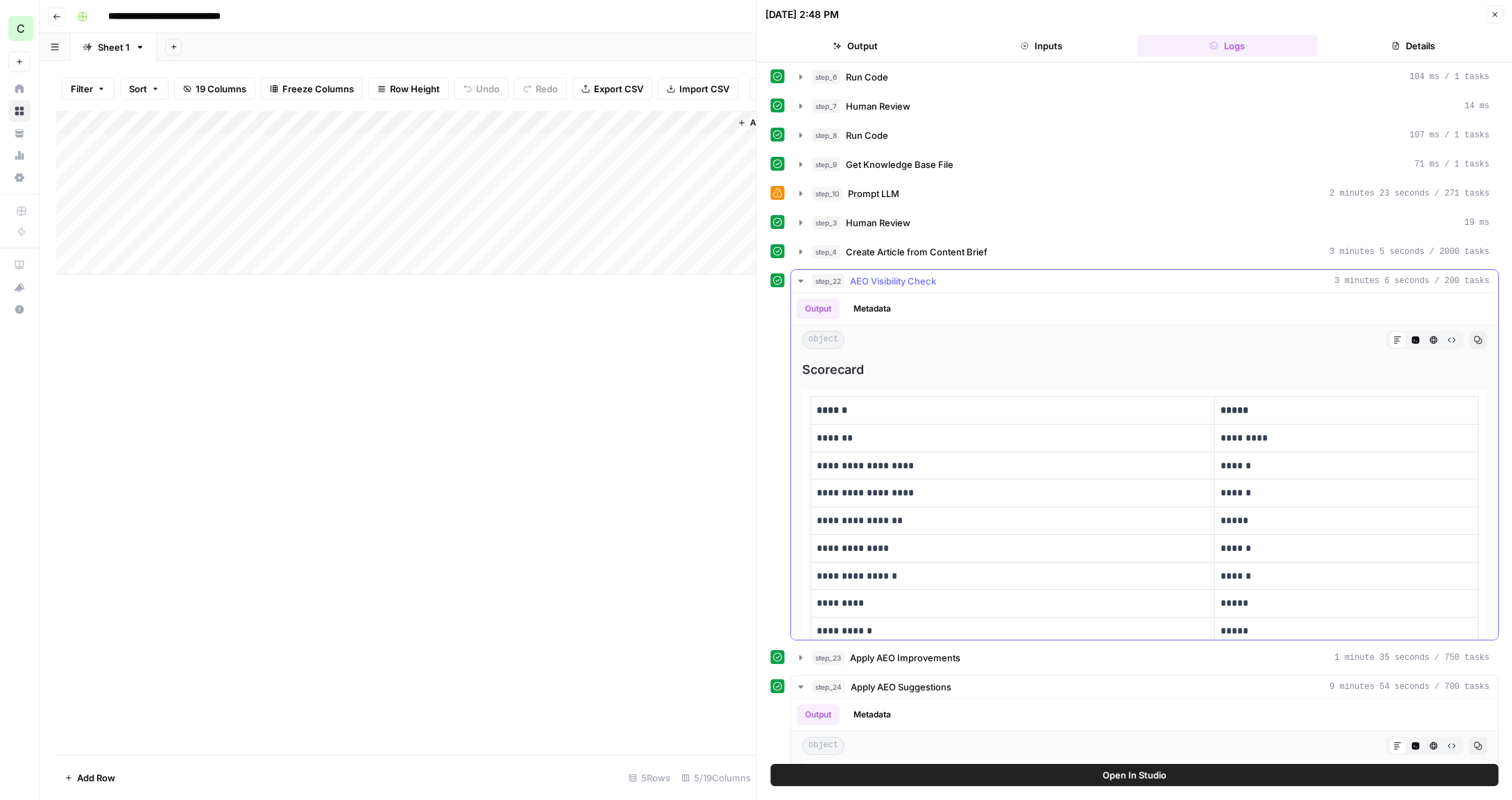
click at [799, 284] on icon "button" at bounding box center [800, 280] width 11 height 11
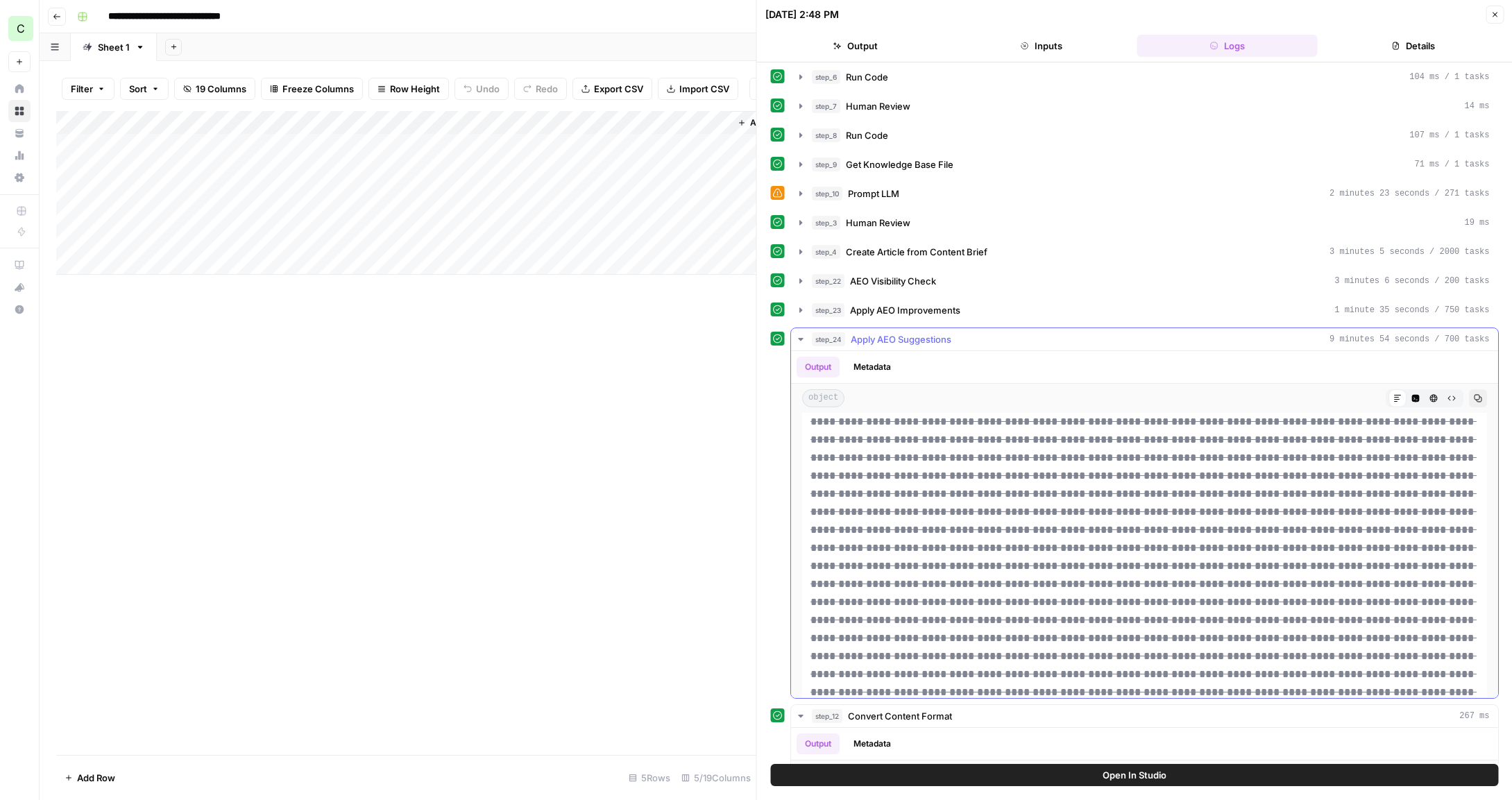
click at [802, 336] on icon "button" at bounding box center [800, 339] width 11 height 11
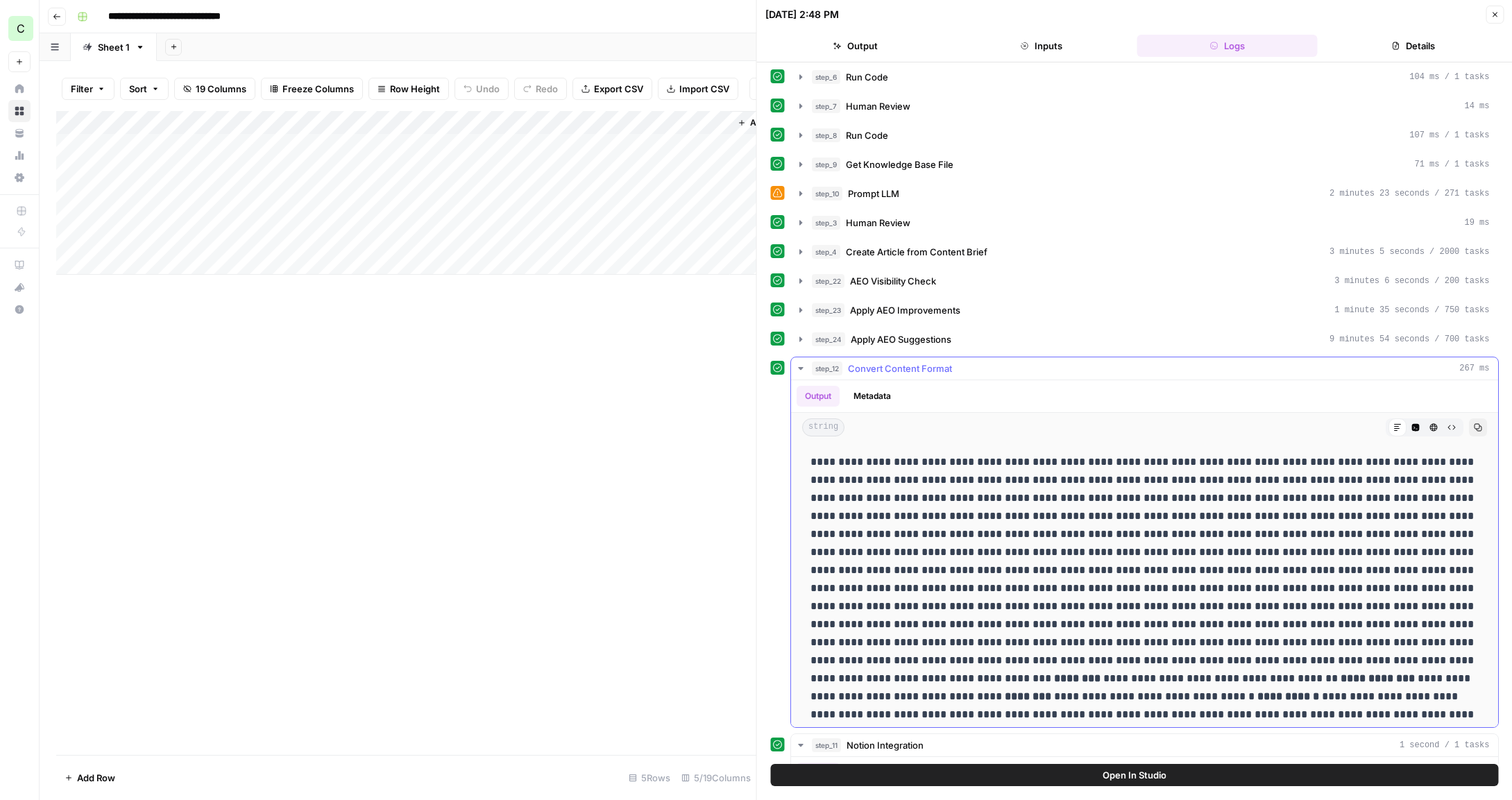
click at [803, 365] on icon "button" at bounding box center [800, 368] width 11 height 11
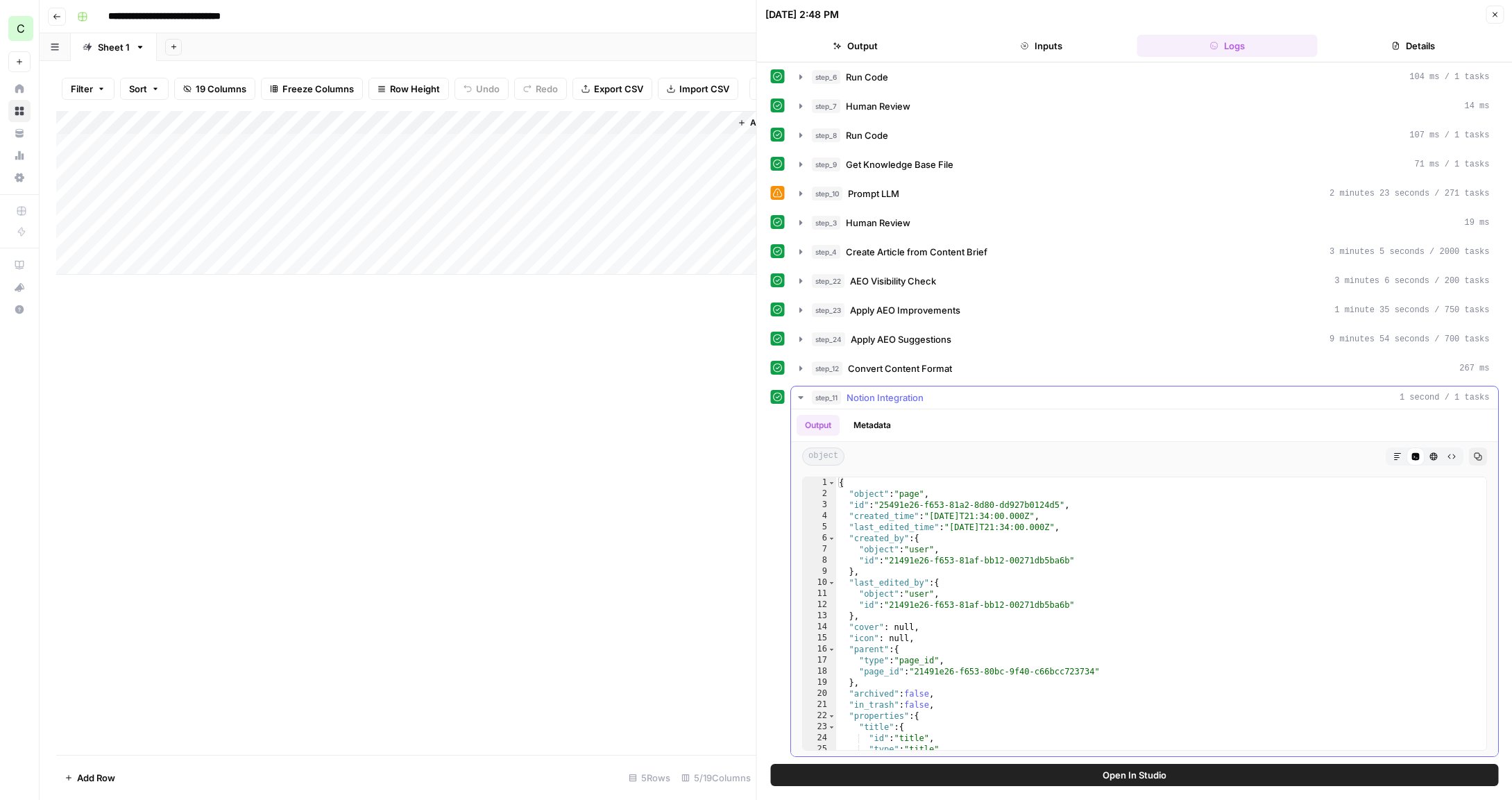
click at [796, 398] on icon "button" at bounding box center [800, 397] width 11 height 11
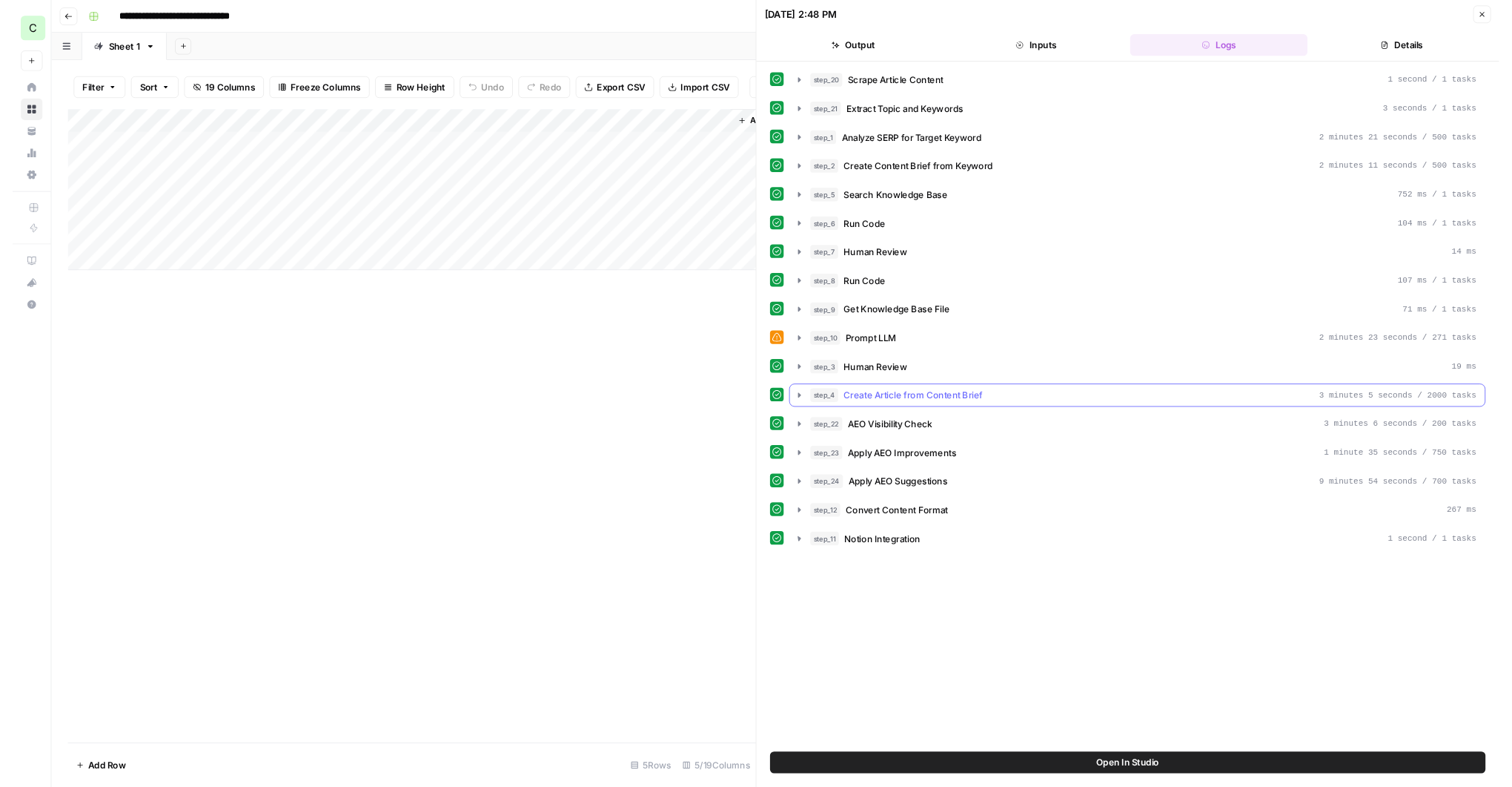
scroll to position [0, 0]
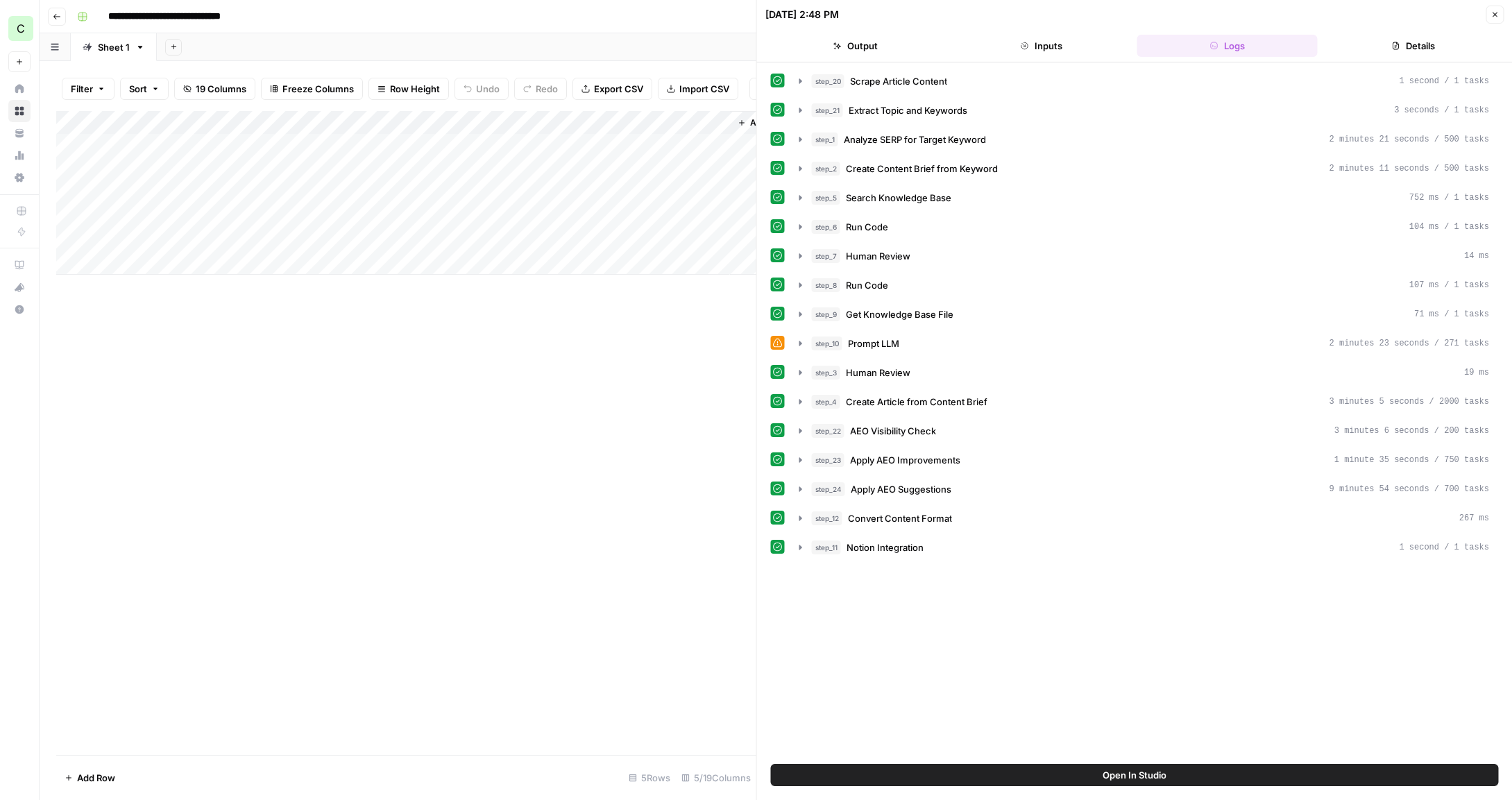
click at [667, 169] on div "Add Column" at bounding box center [406, 193] width 700 height 164
click at [796, 401] on icon "button" at bounding box center [800, 401] width 11 height 11
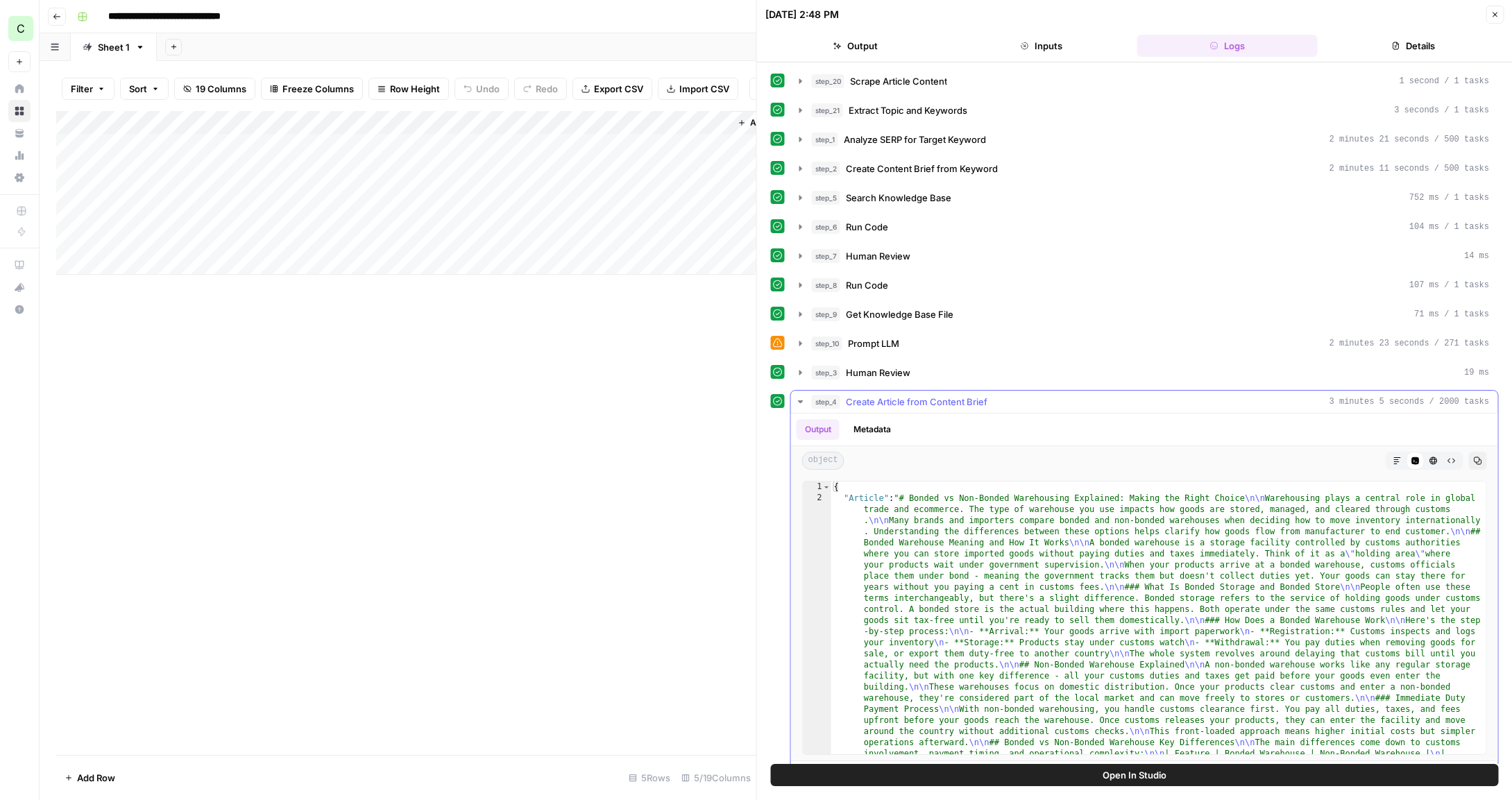
click at [1403, 467] on button "Markdown" at bounding box center [1396, 460] width 18 height 18
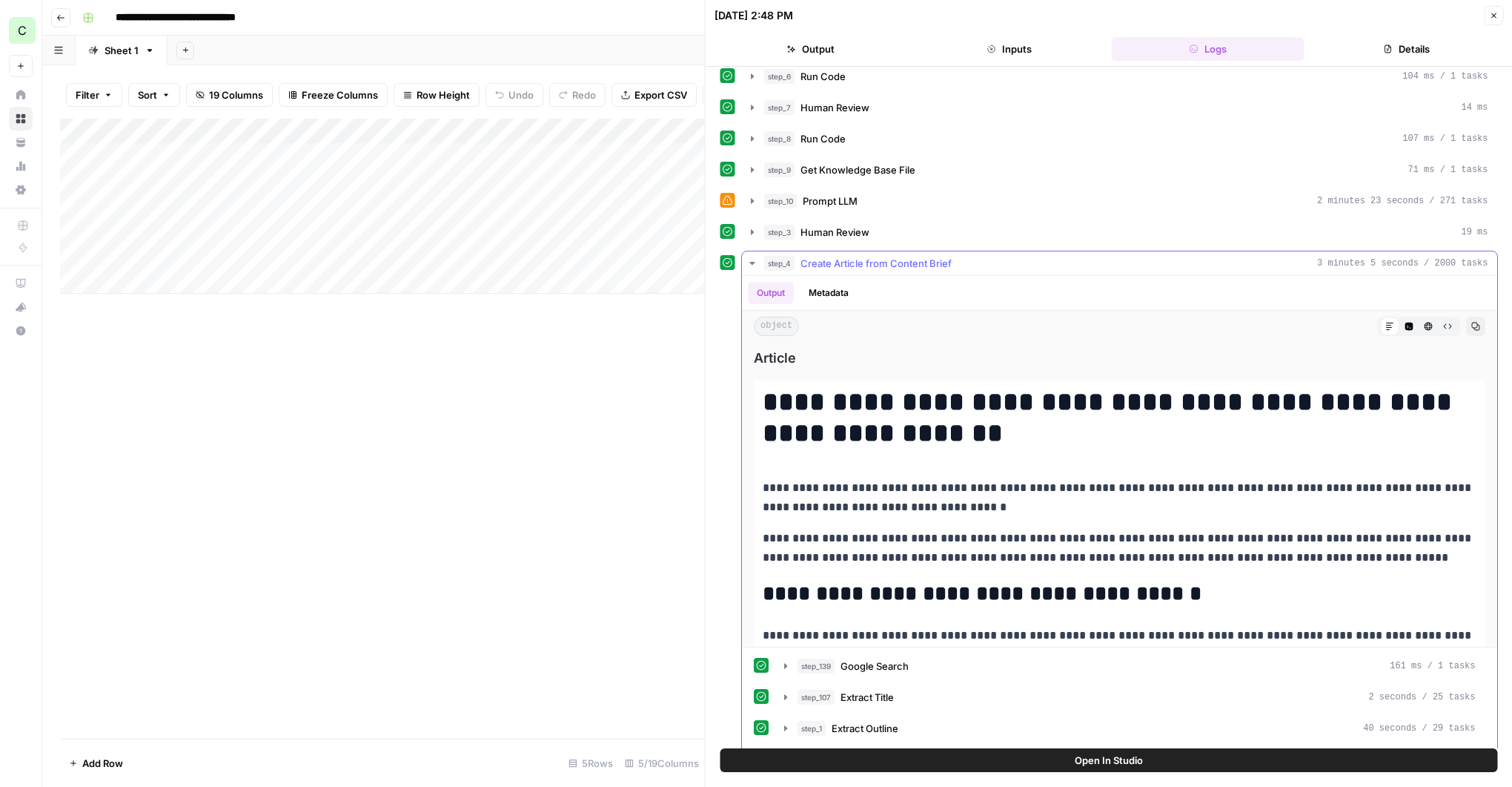
scroll to position [169, 0]
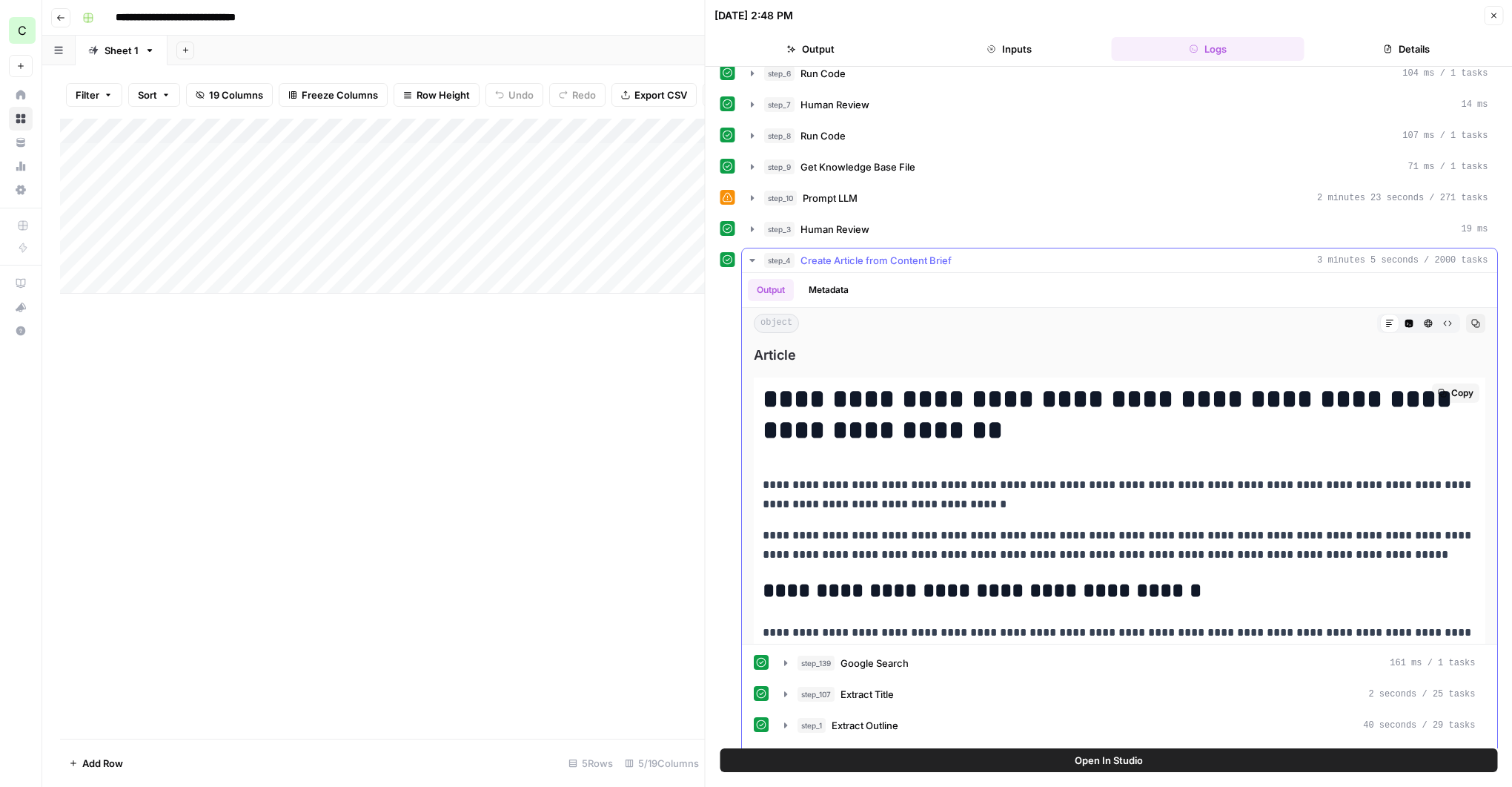
click at [967, 436] on h1 "**********" at bounding box center [1119, 414] width 714 height 62
drag, startPoint x: 904, startPoint y: 417, endPoint x: 764, endPoint y: 396, distance: 141.6
click at [762, 397] on h1 "**********" at bounding box center [1119, 414] width 714 height 62
copy h1 "**********"
drag, startPoint x: 982, startPoint y: 503, endPoint x: 762, endPoint y: 486, distance: 220.7
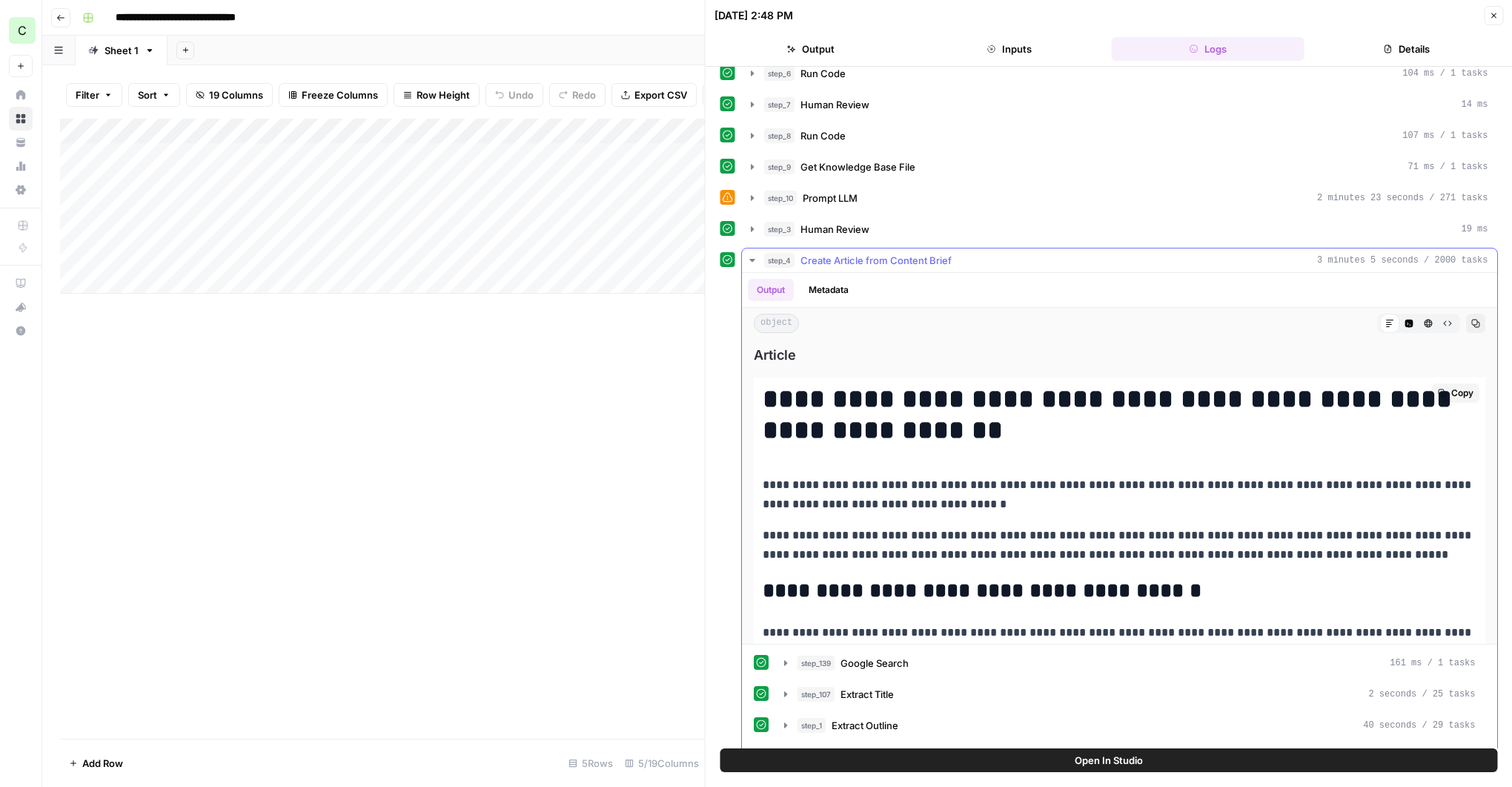
click at [762, 486] on p "**********" at bounding box center [1119, 495] width 714 height 39
copy p "**********"
drag, startPoint x: 954, startPoint y: 425, endPoint x: 721, endPoint y: 404, distance: 233.9
click at [721, 404] on div "**********" at bounding box center [1109, 588] width 778 height 683
copy h1 "**********"
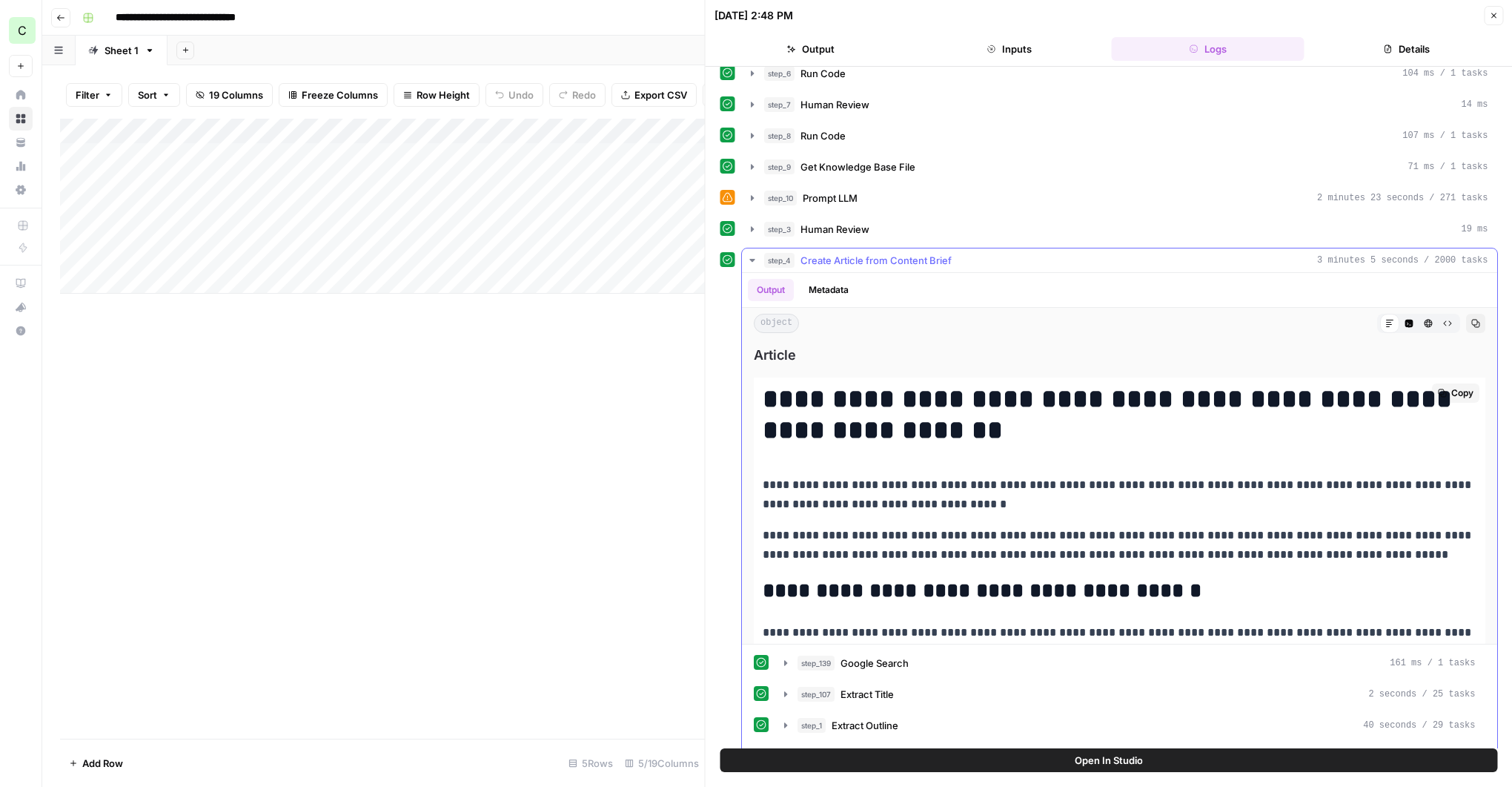
scroll to position [6, 0]
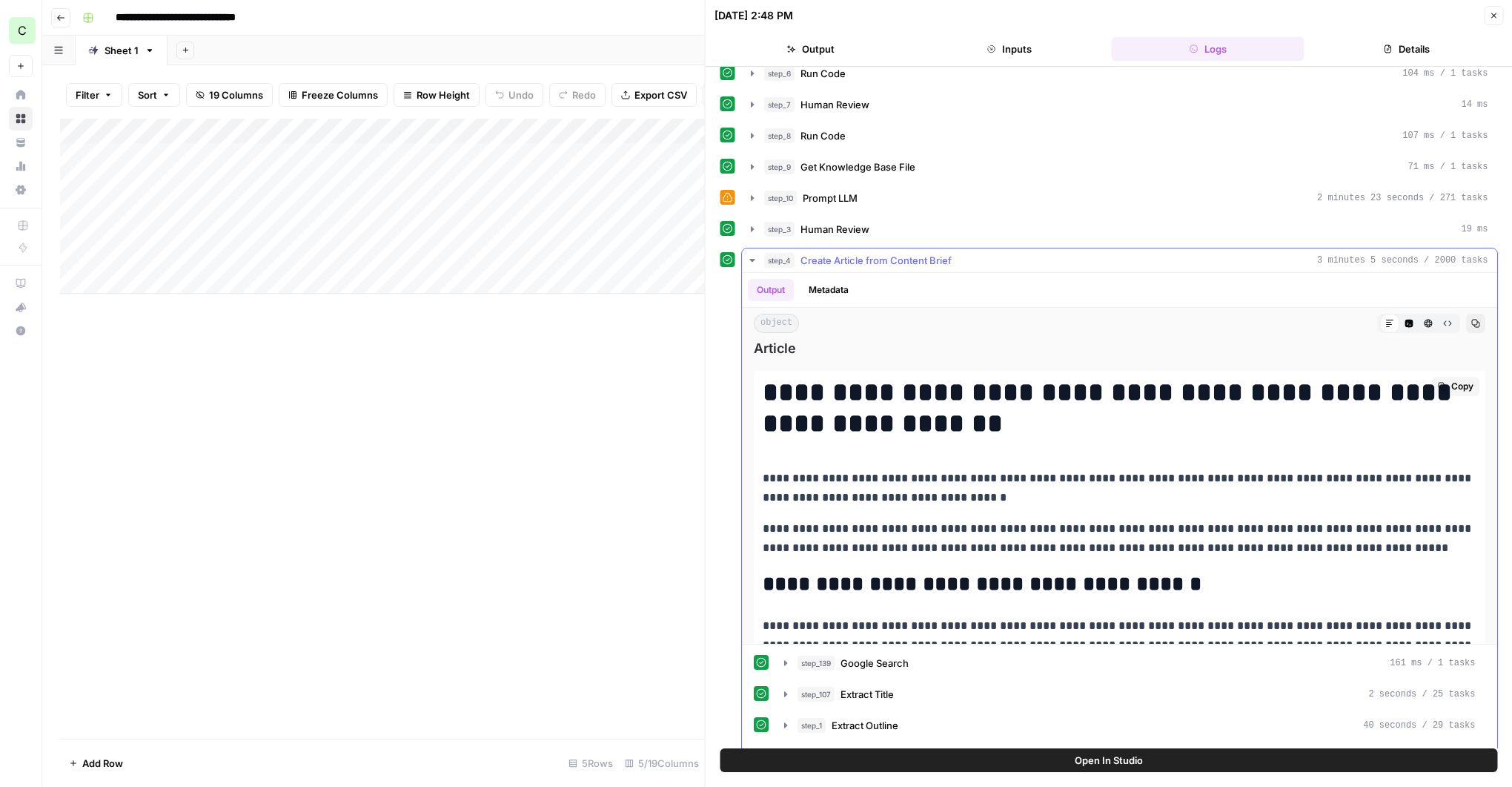
drag, startPoint x: 1418, startPoint y: 547, endPoint x: 763, endPoint y: 480, distance: 658.4
copy div "**********"
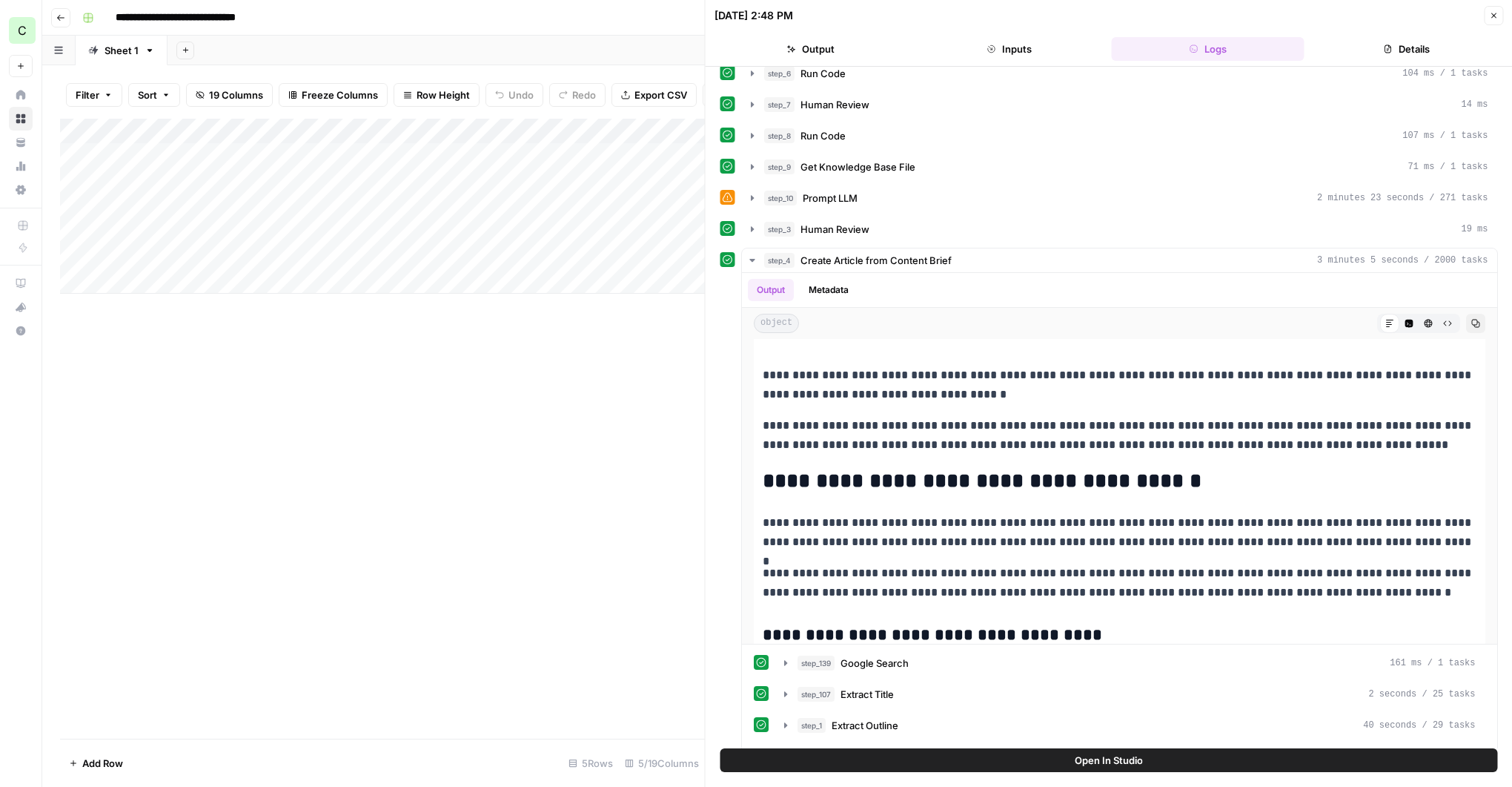
scroll to position [144, 0]
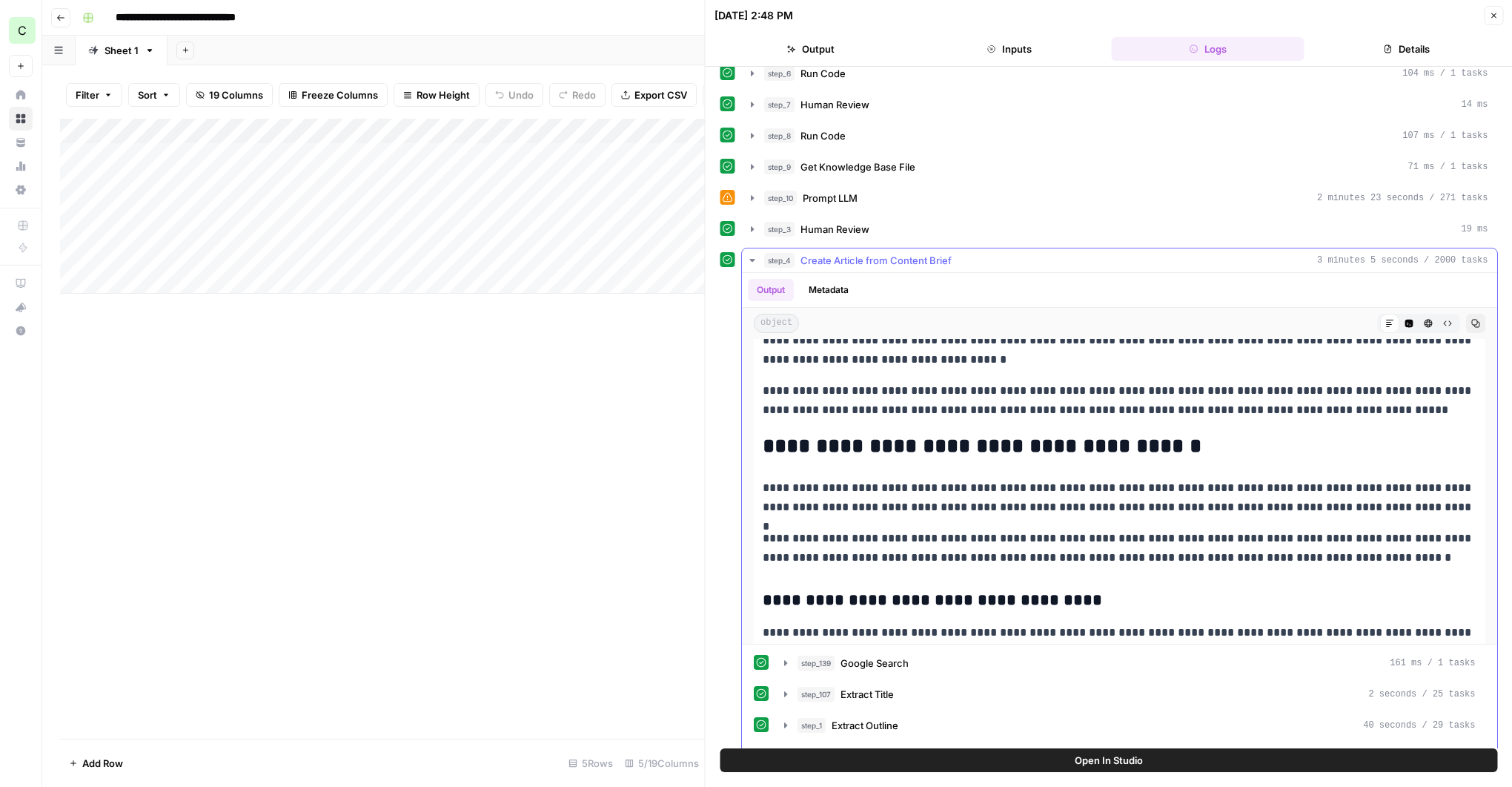
click at [1471, 325] on icon "button" at bounding box center [1475, 323] width 9 height 9
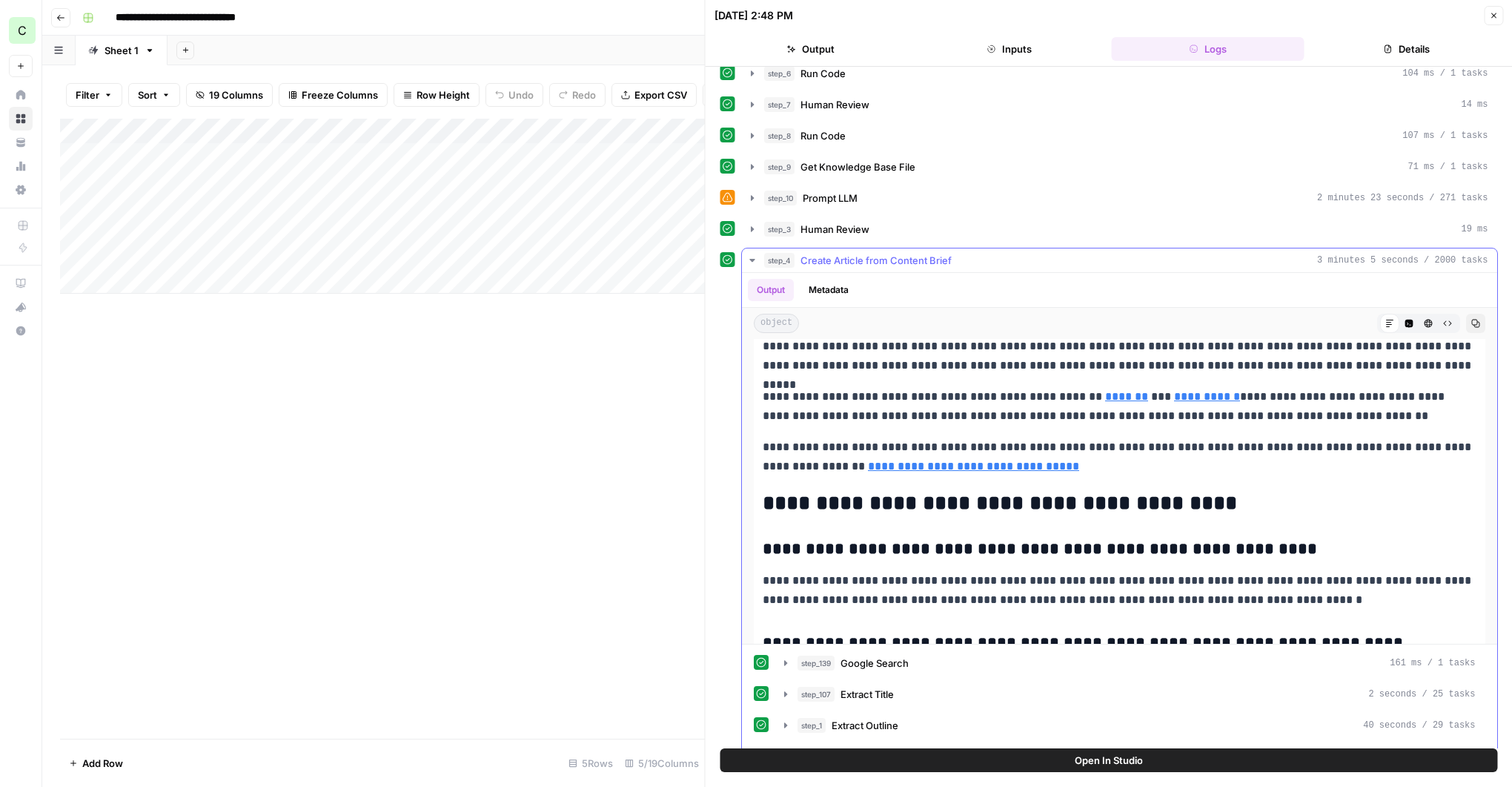
scroll to position [3587, 0]
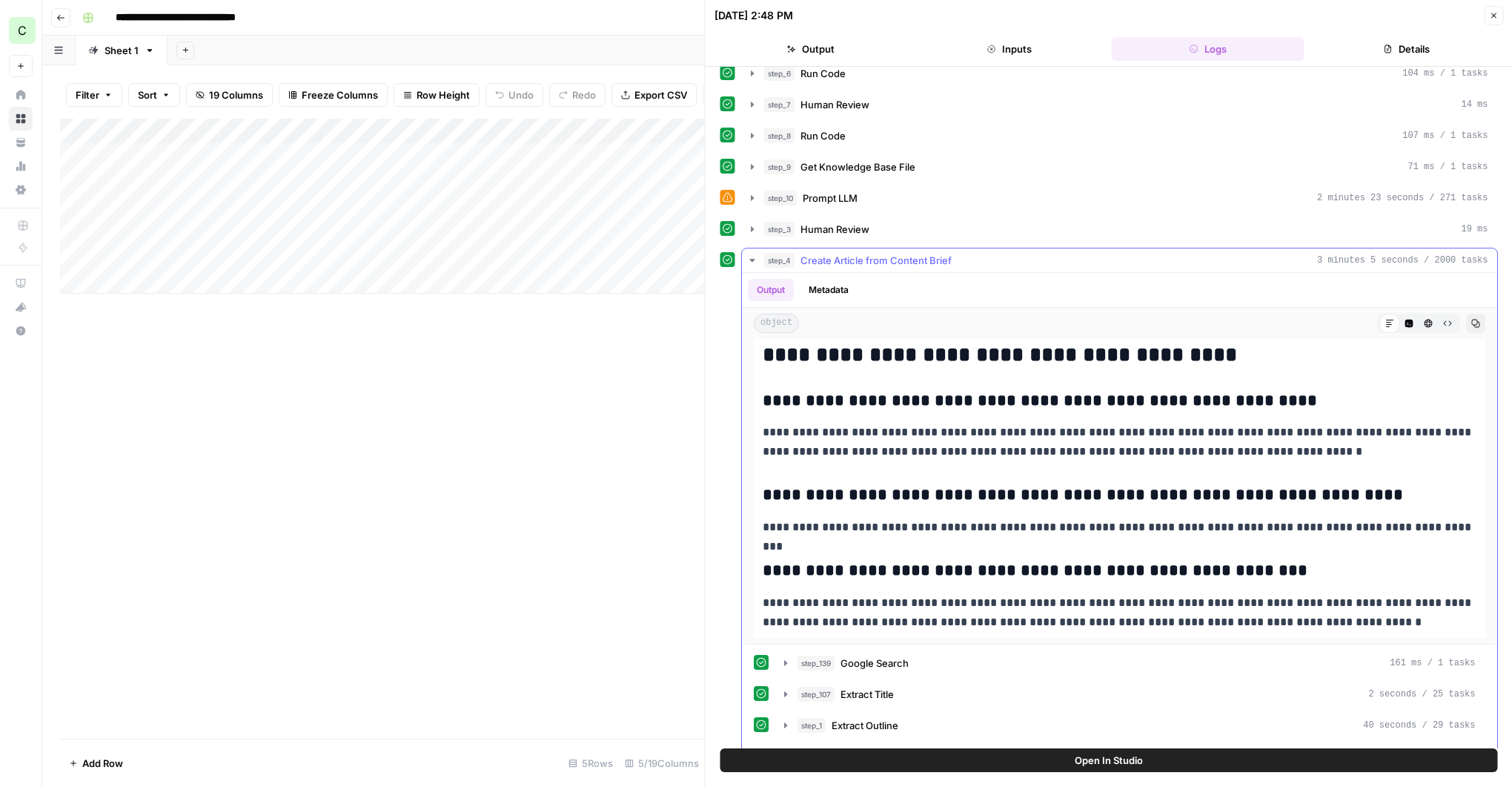
click at [1476, 325] on icon "button" at bounding box center [1475, 323] width 9 height 9
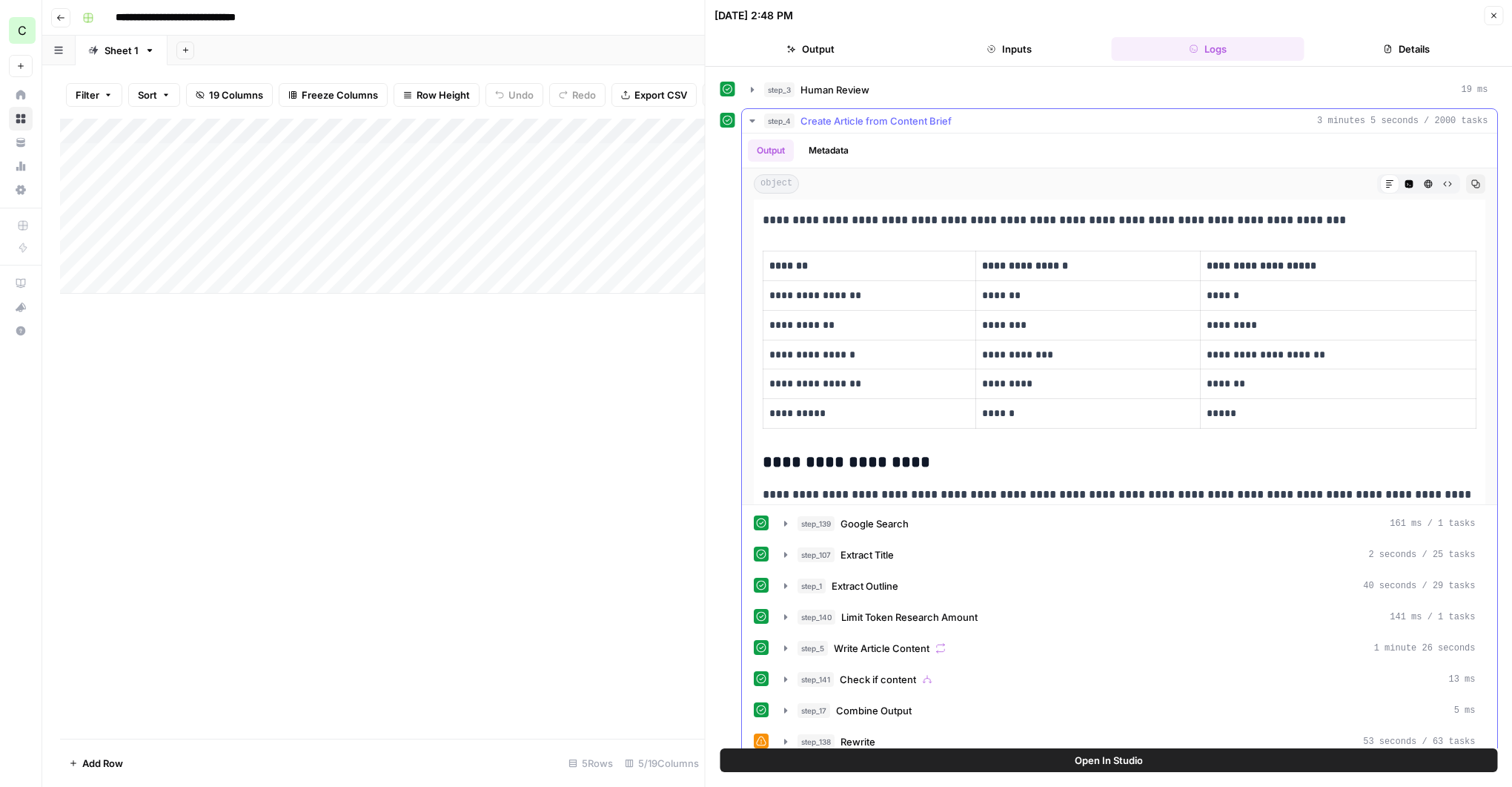
scroll to position [1072, 0]
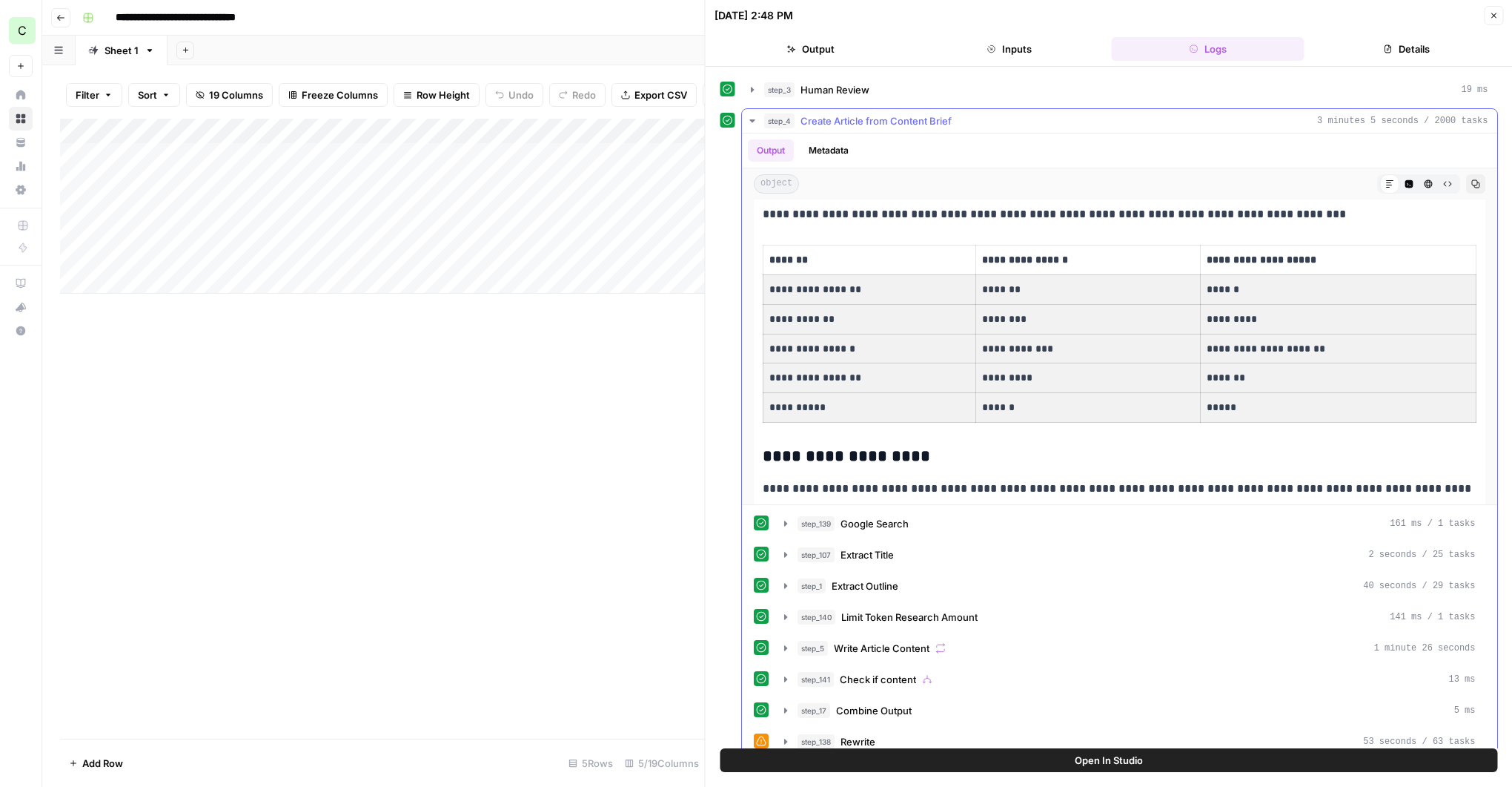
drag, startPoint x: 779, startPoint y: 289, endPoint x: 1285, endPoint y: 397, distance: 517.4
click at [1289, 401] on tbody "**********" at bounding box center [1119, 334] width 713 height 177
